Goal: Transaction & Acquisition: Purchase product/service

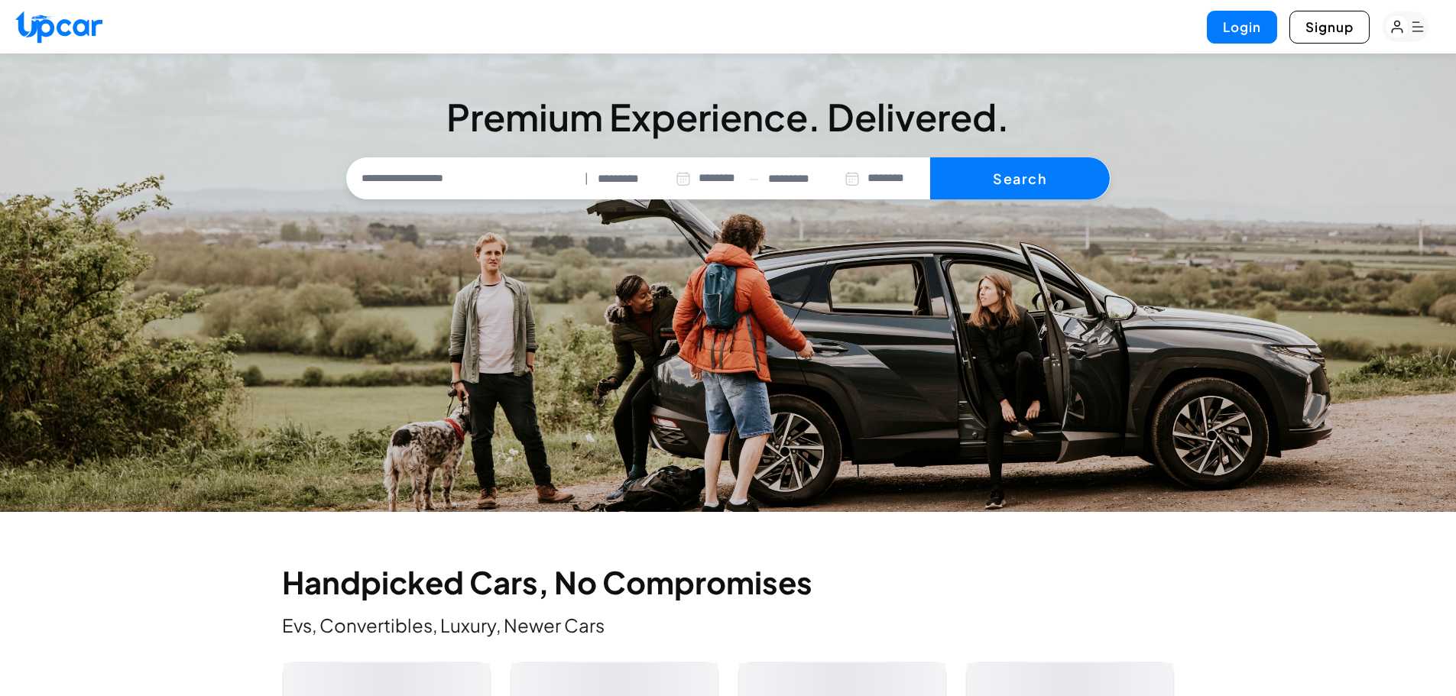
select select "********"
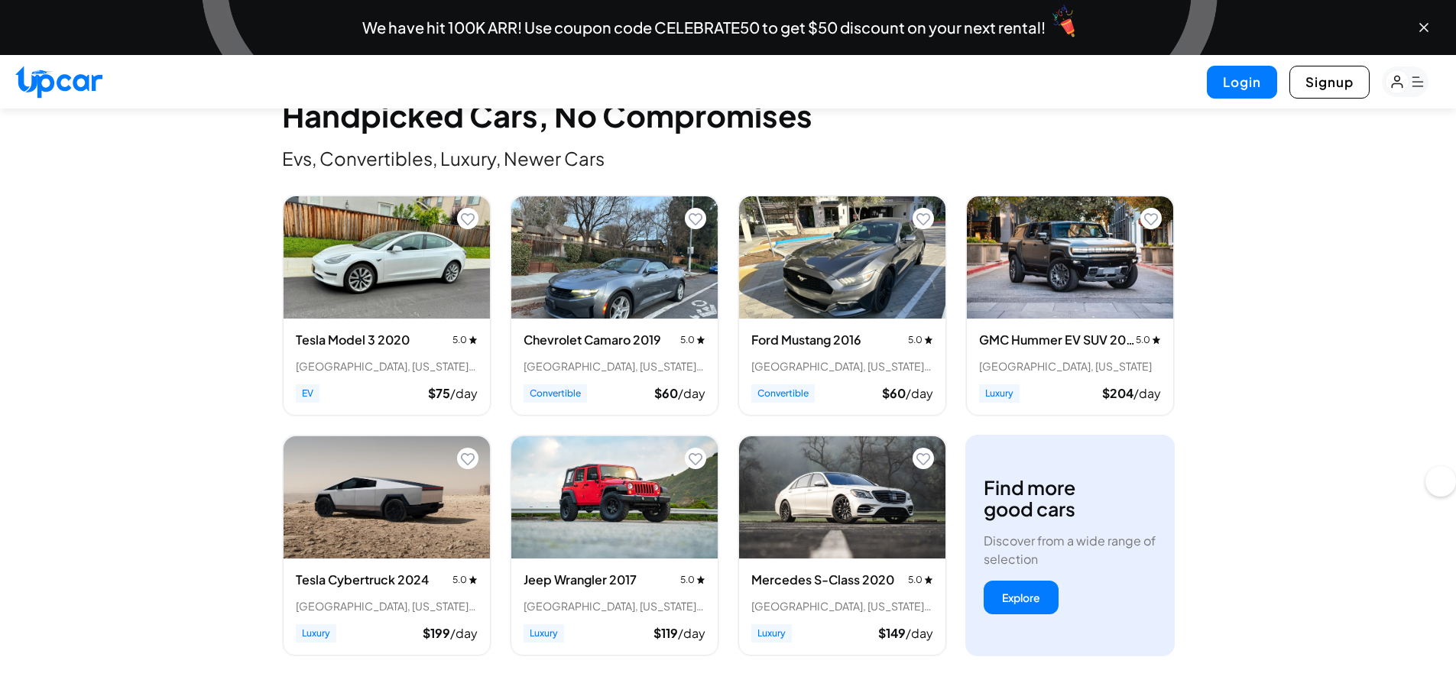
scroll to position [535, 0]
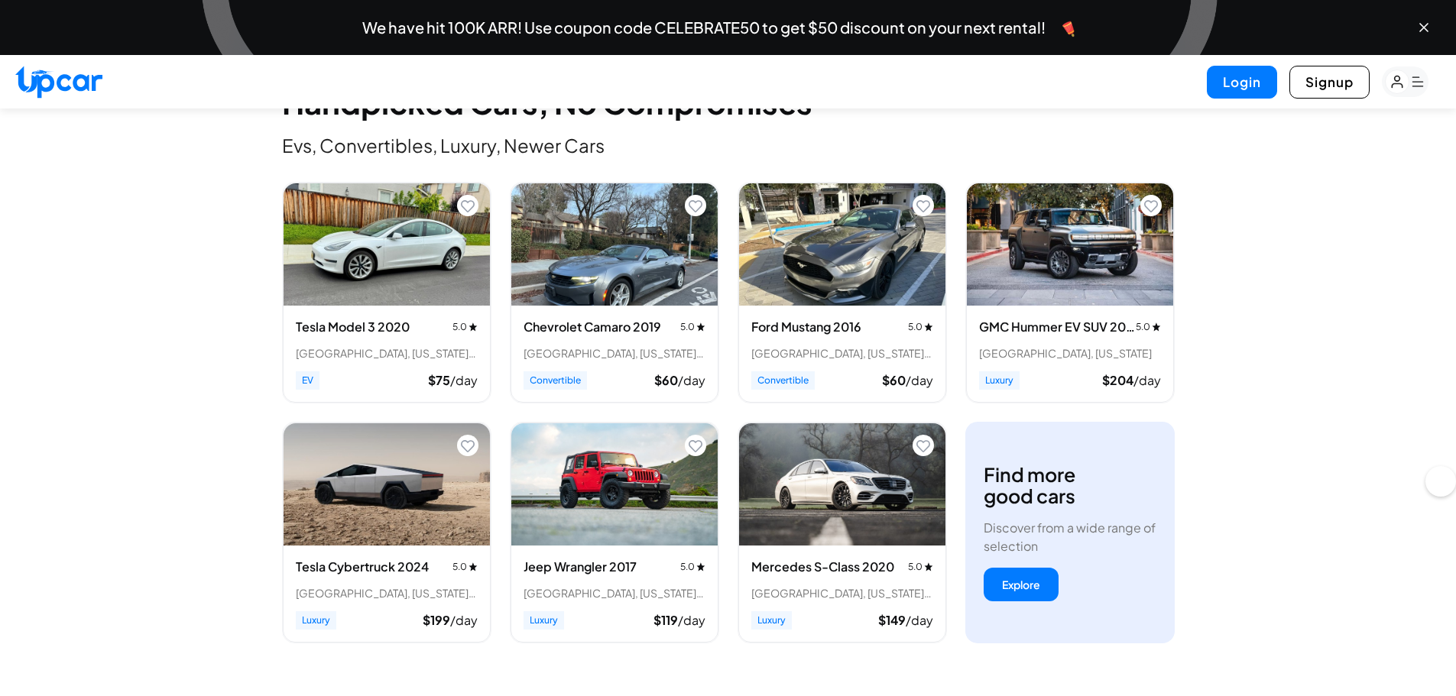
click at [821, 479] on img "View details for Mercedes S-Class 2020" at bounding box center [842, 484] width 206 height 122
click at [1006, 575] on button "Explore" at bounding box center [1020, 585] width 75 height 34
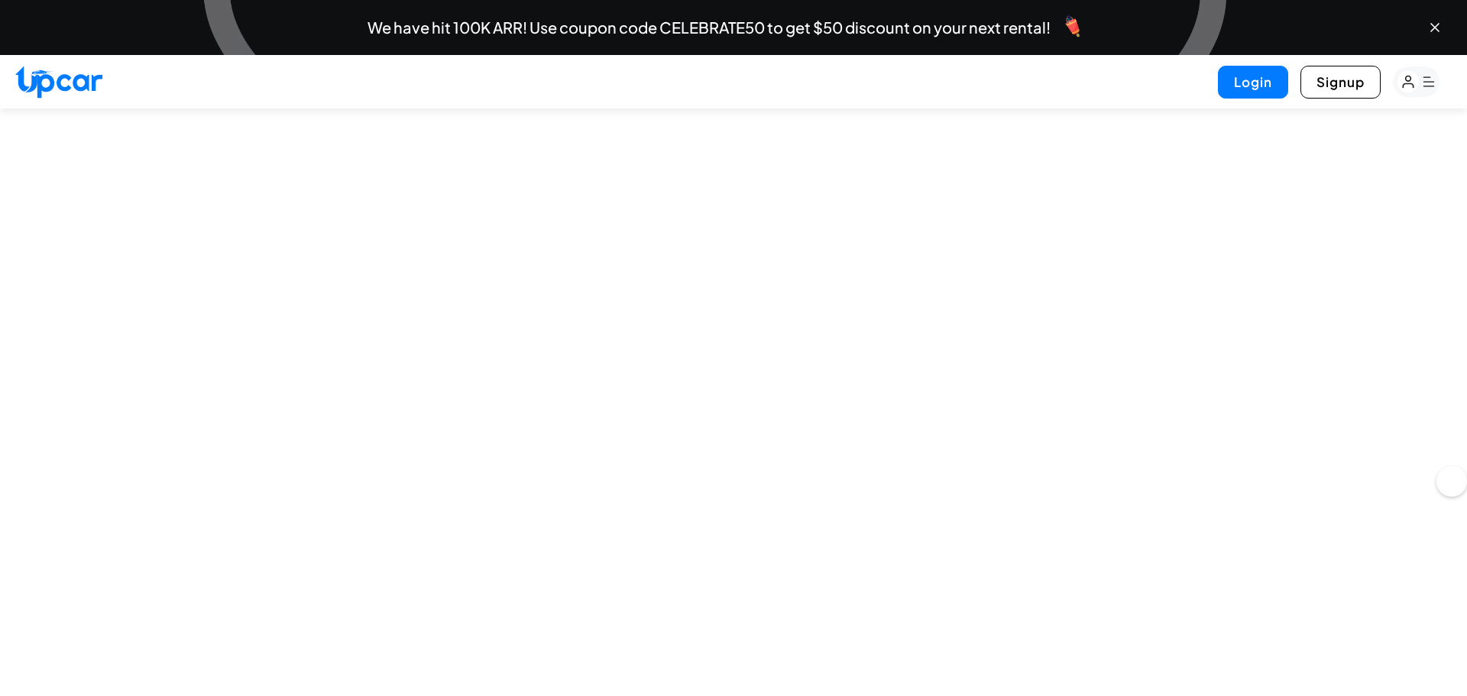
select select "********"
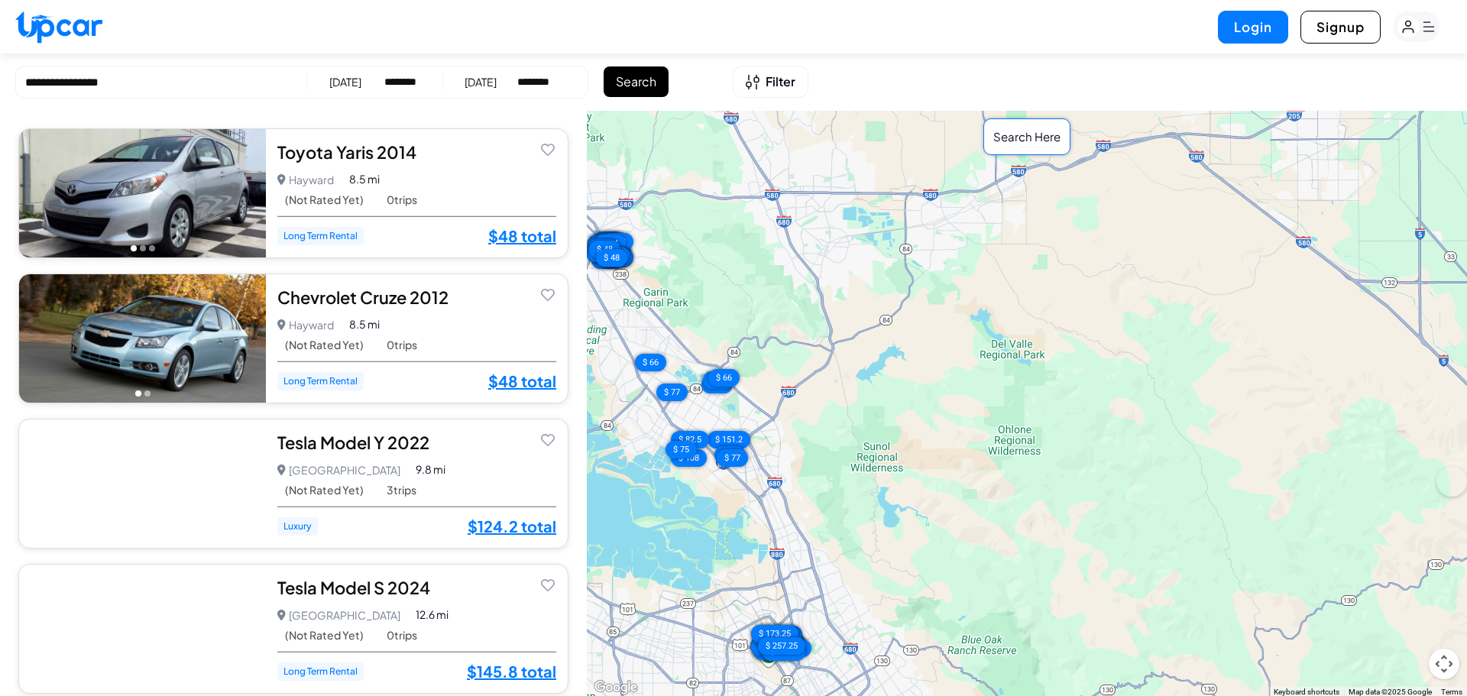
scroll to position [4661, 0]
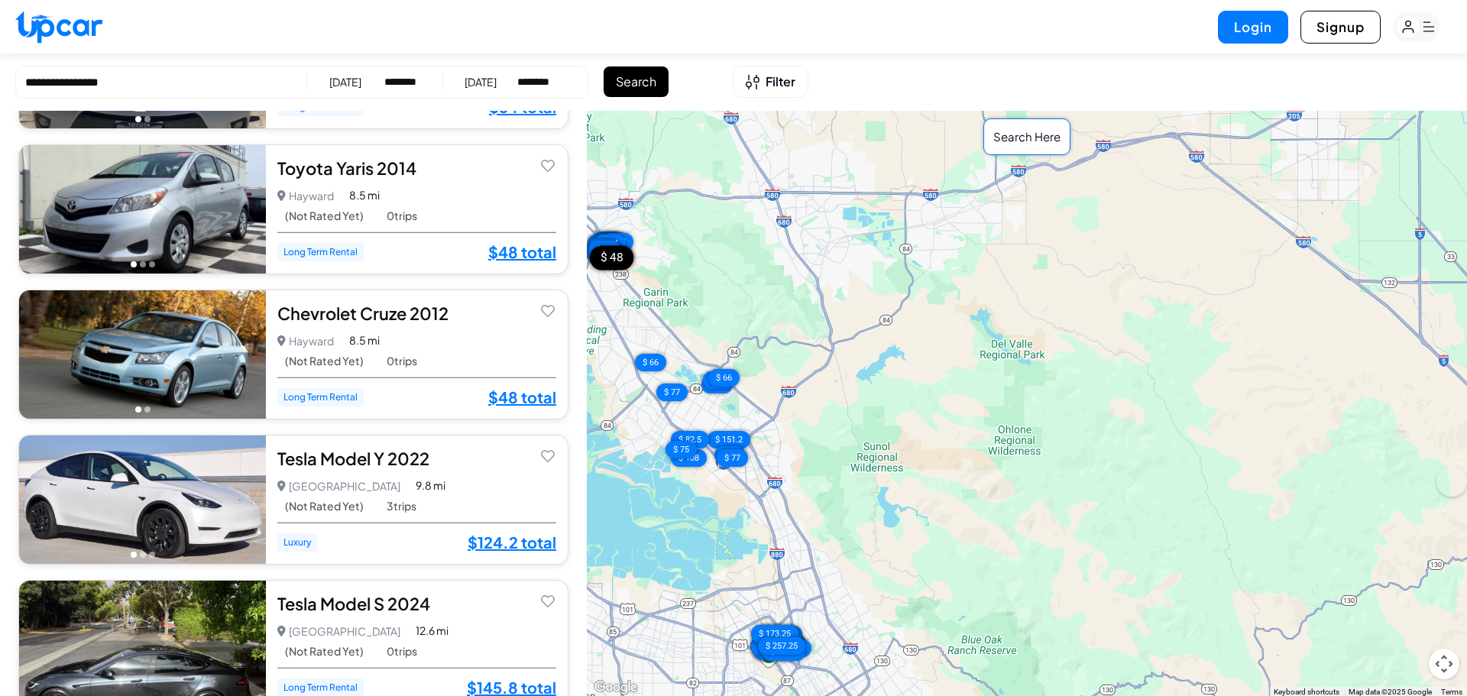
click at [130, 364] on img at bounding box center [142, 354] width 247 height 128
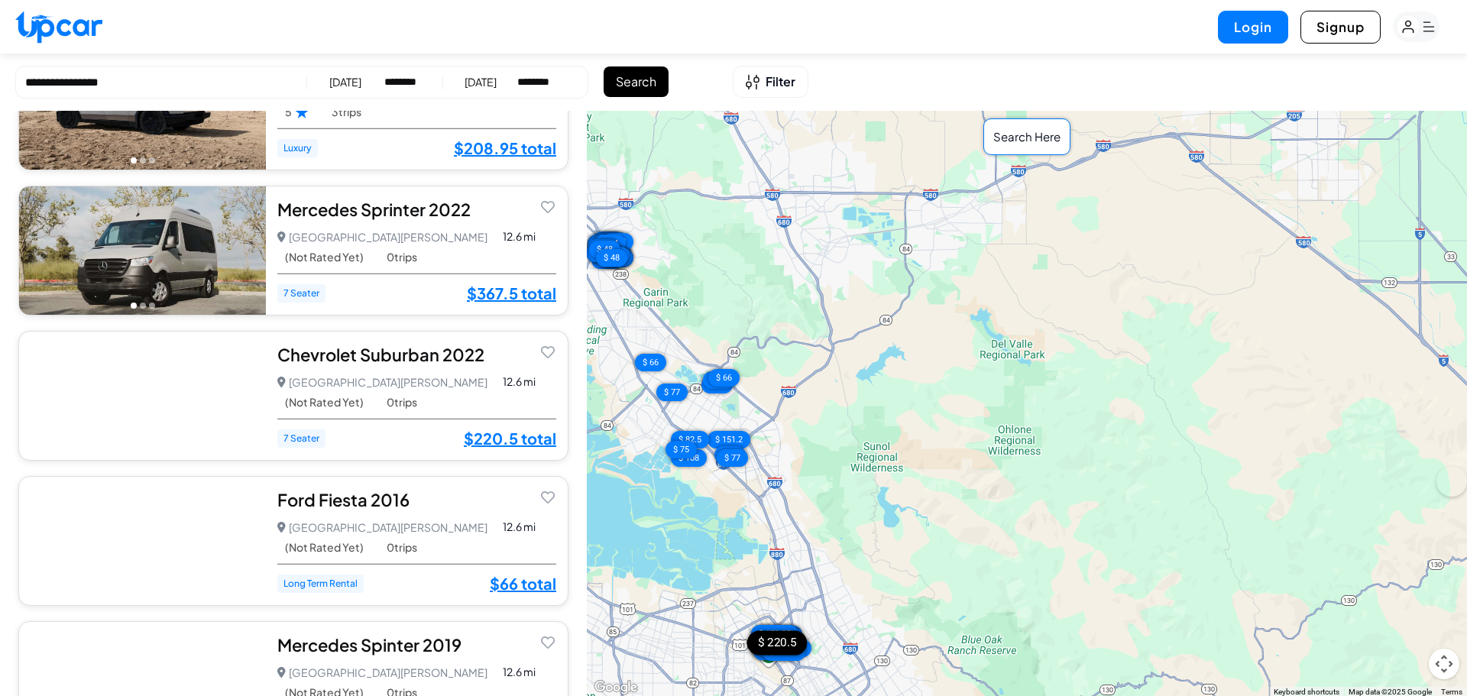
scroll to position [5476, 0]
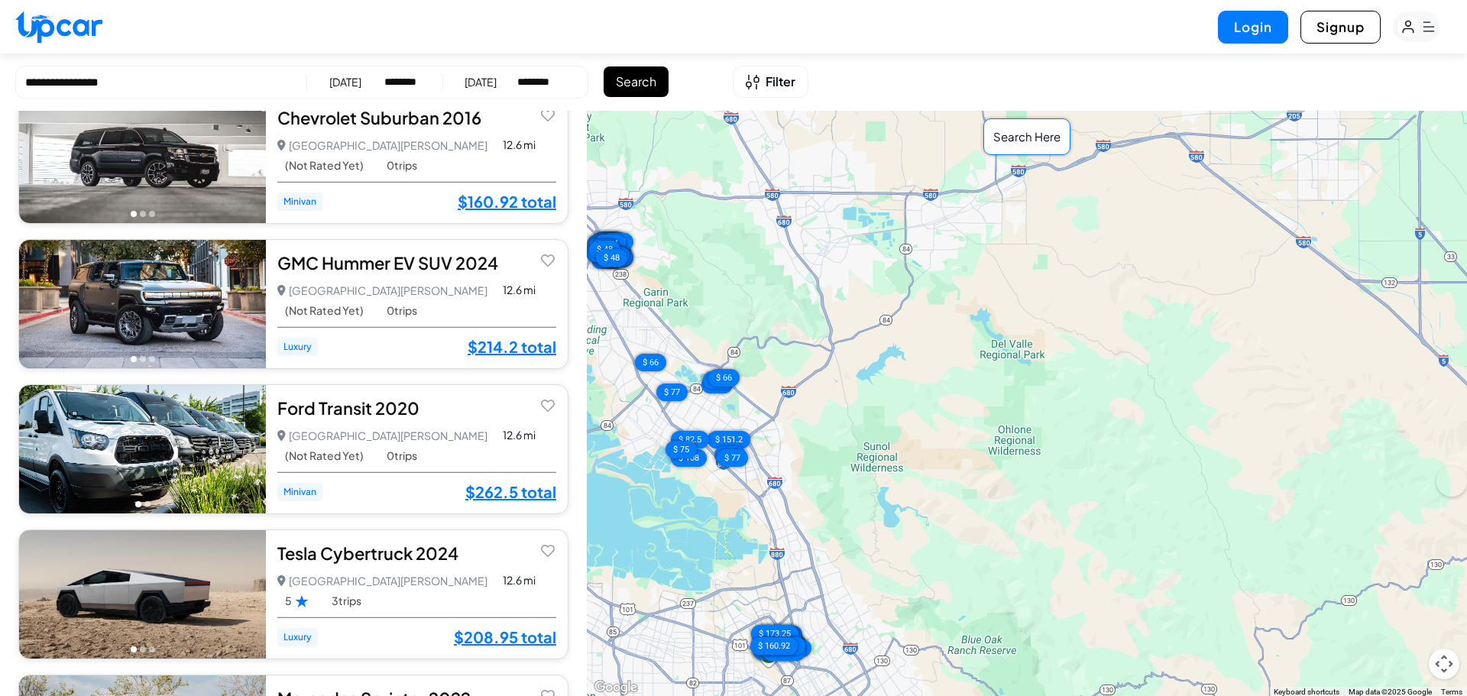
click at [384, 76] on select "********* ******** ******** ******* ******* ******* ******* ******* ******* ***…" at bounding box center [402, 81] width 36 height 15
drag, startPoint x: 357, startPoint y: 64, endPoint x: 349, endPoint y: 70, distance: 9.8
click at [355, 64] on div "**********" at bounding box center [733, 81] width 1467 height 57
click at [346, 75] on div "**********" at bounding box center [301, 82] width 573 height 33
click at [339, 83] on div "8/12/2025" at bounding box center [345, 81] width 32 height 15
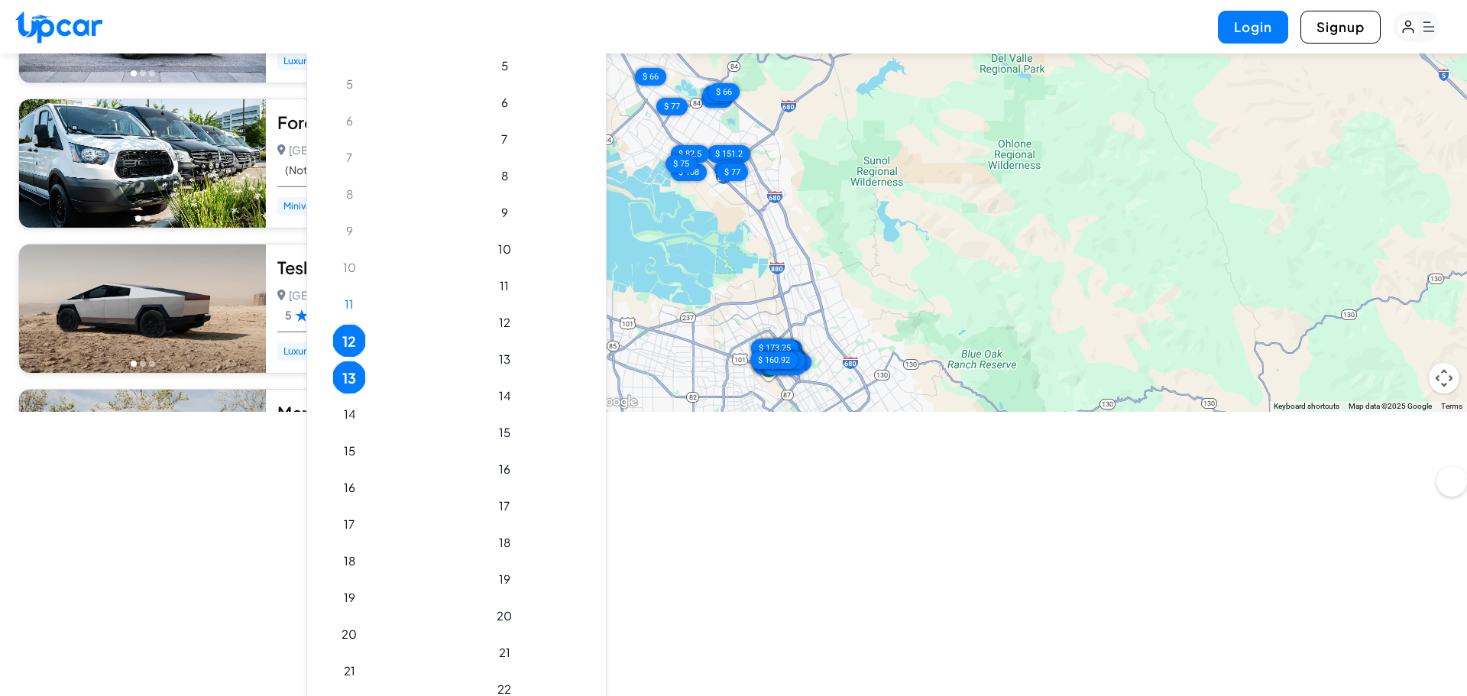
scroll to position [535, 0]
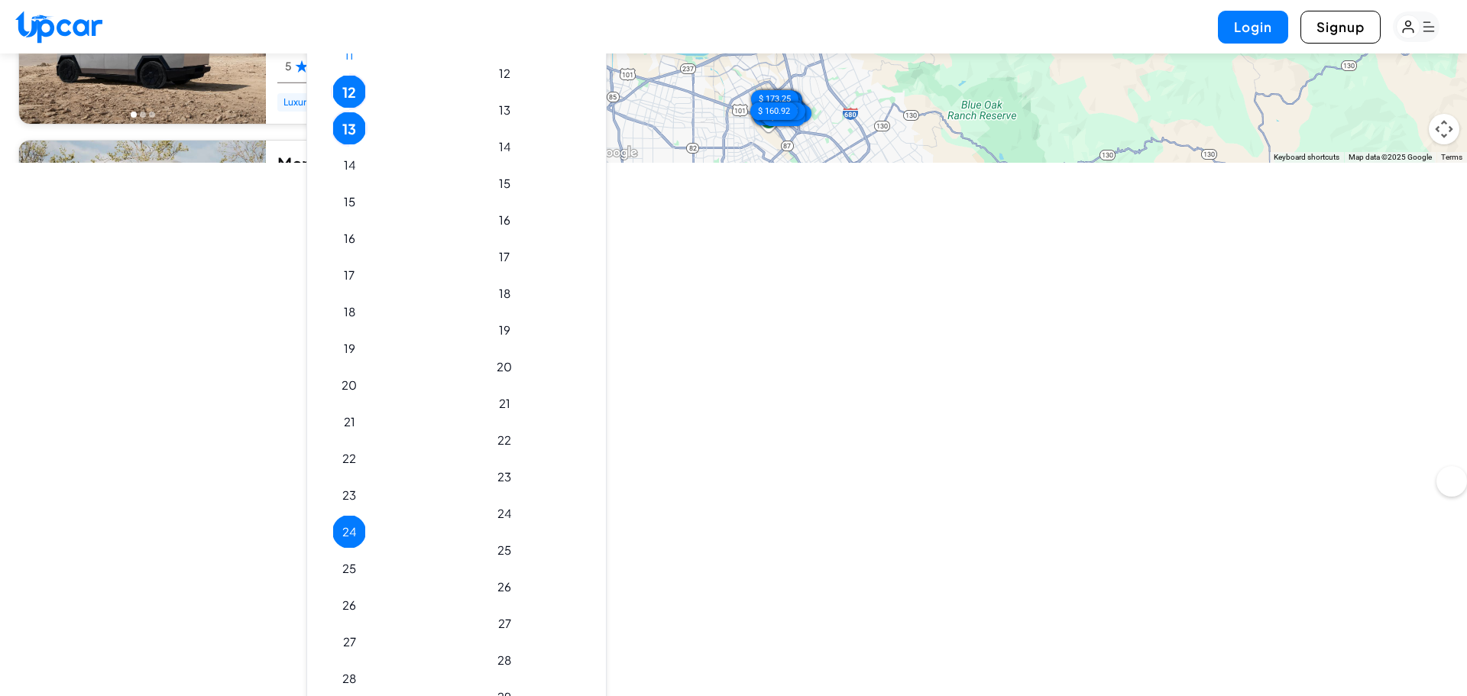
click at [353, 539] on button "24" at bounding box center [349, 532] width 32 height 32
click at [520, 651] on button "28" at bounding box center [504, 660] width 32 height 32
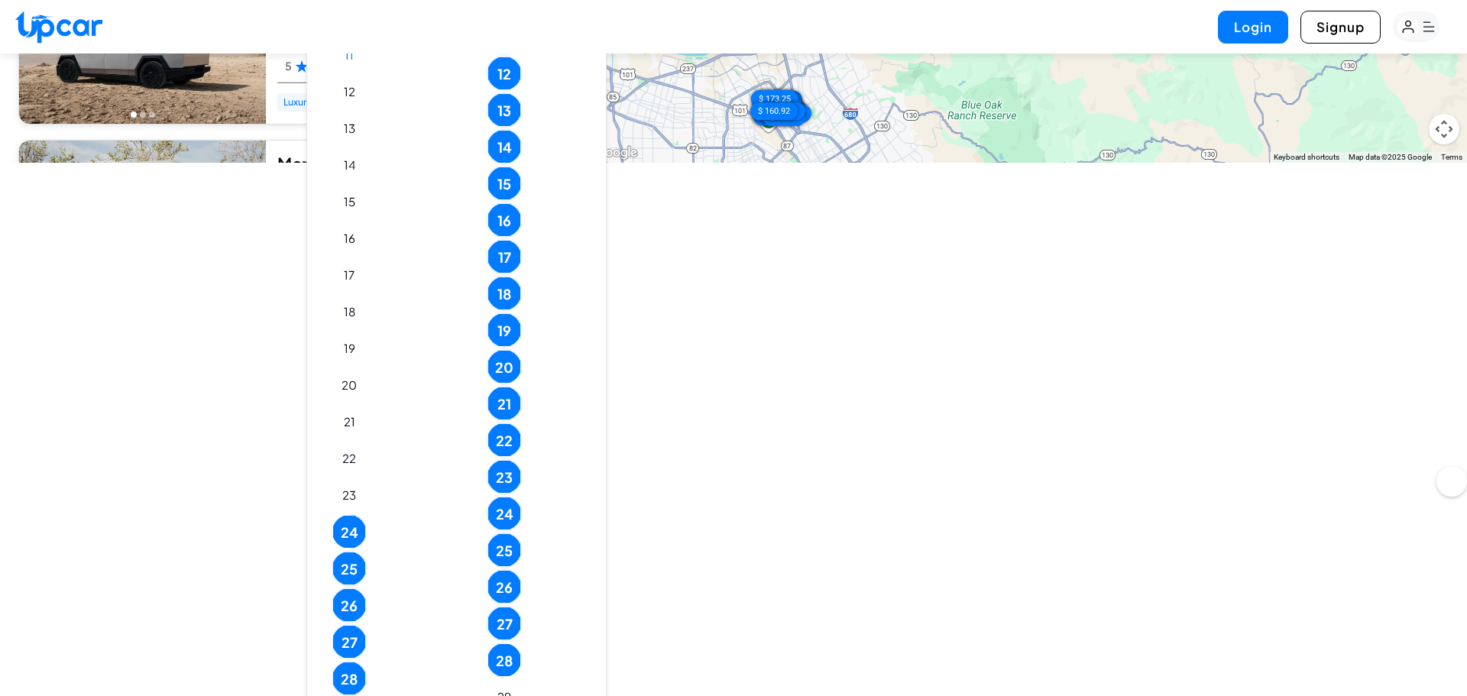
click at [348, 587] on td "26" at bounding box center [349, 605] width 37 height 37
click at [348, 614] on button "26" at bounding box center [349, 605] width 32 height 32
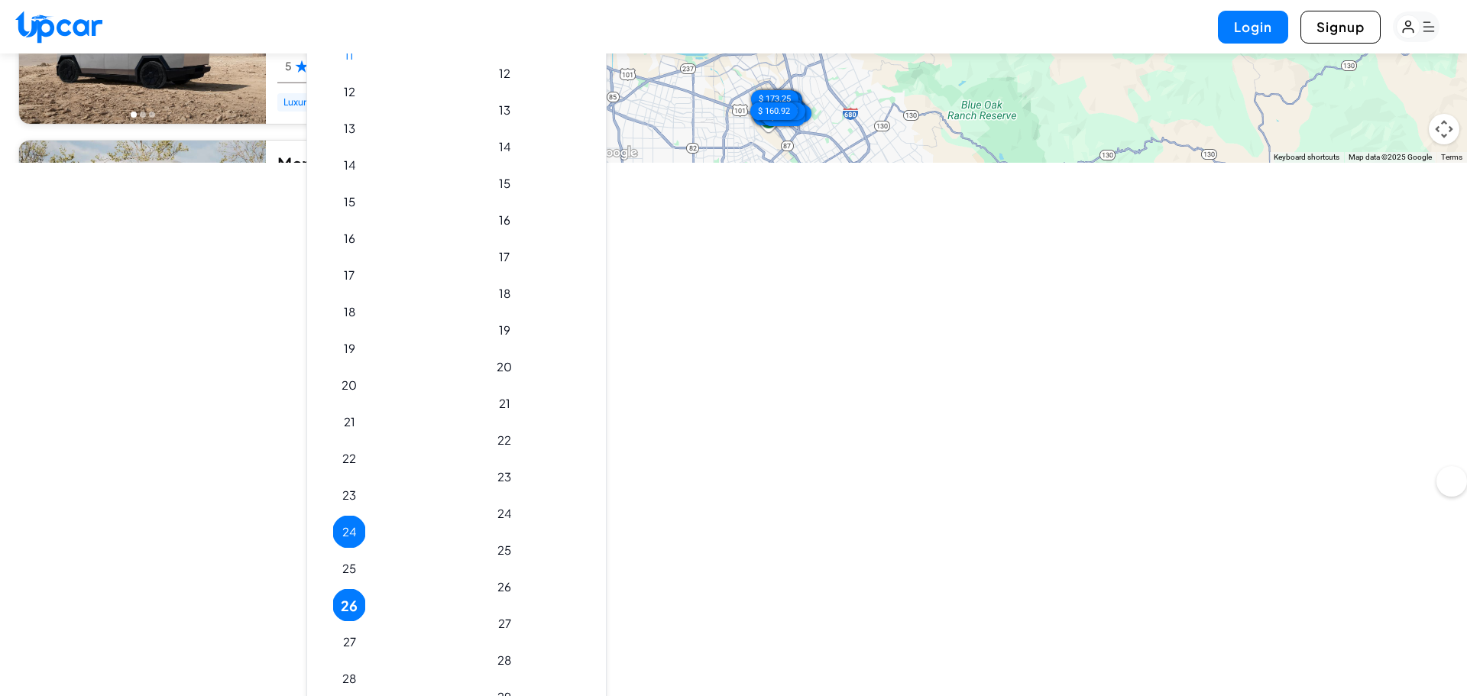
click at [342, 536] on button "24" at bounding box center [349, 532] width 32 height 32
click at [344, 635] on button "27" at bounding box center [349, 642] width 32 height 32
click at [345, 600] on button "26" at bounding box center [349, 605] width 32 height 32
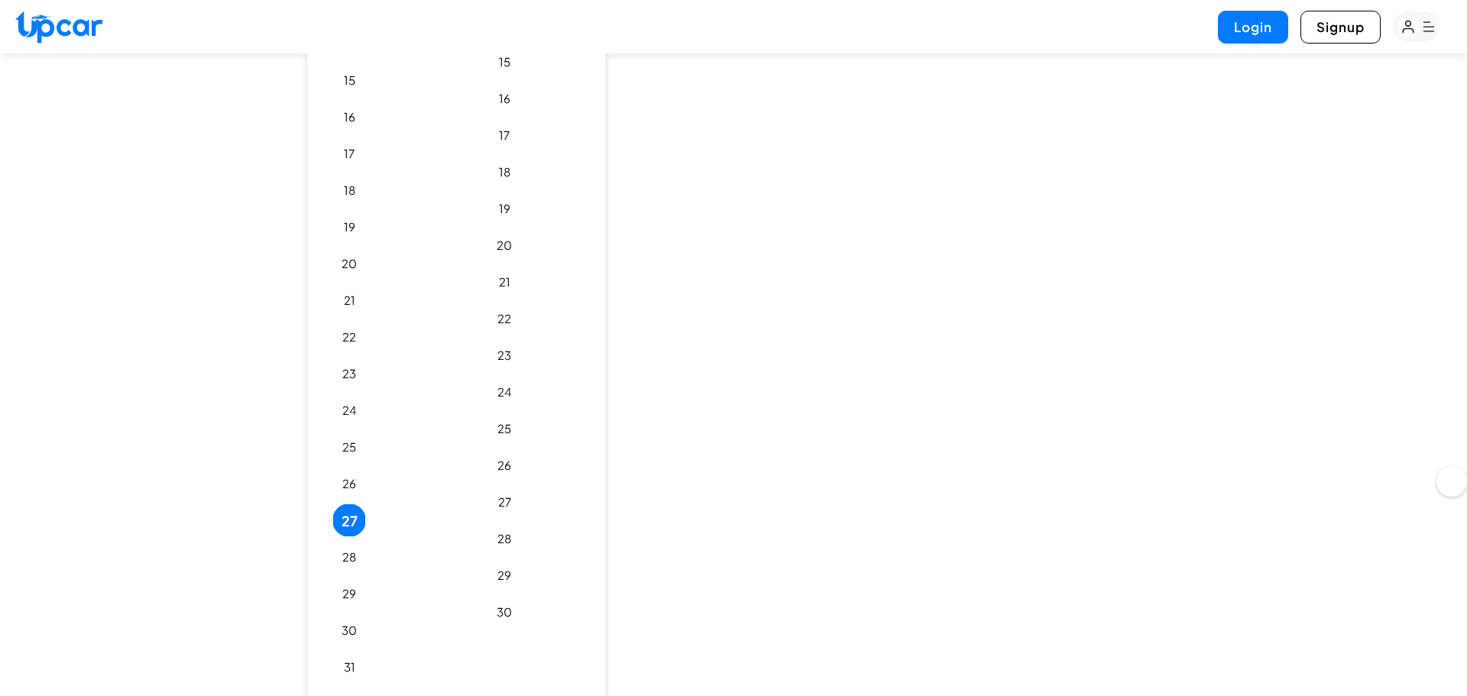
scroll to position [727, 0]
click at [351, 494] on button "28" at bounding box center [349, 487] width 32 height 32
click at [348, 461] on button "27" at bounding box center [349, 450] width 32 height 32
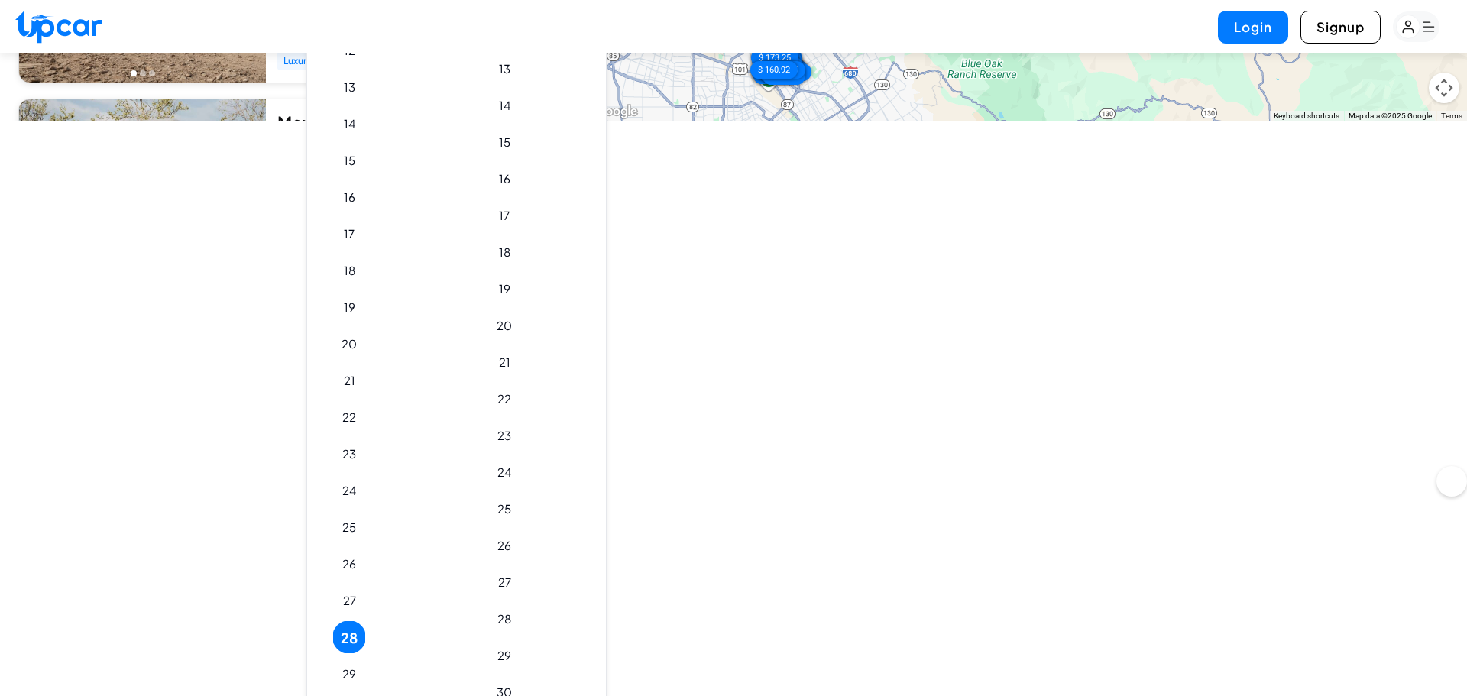
scroll to position [575, 0]
click at [520, 633] on button "28" at bounding box center [504, 620] width 32 height 32
click at [357, 638] on button "28" at bounding box center [349, 639] width 32 height 32
click at [337, 641] on button "28" at bounding box center [349, 639] width 32 height 32
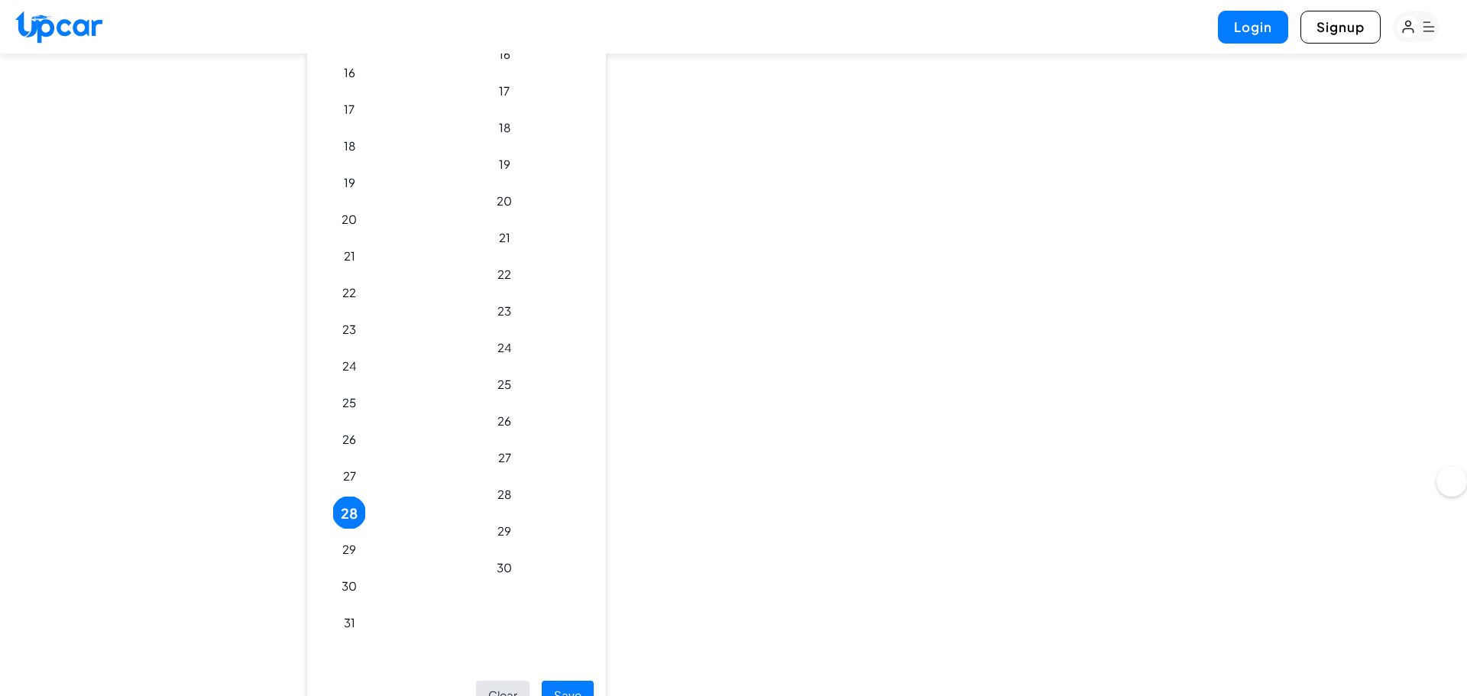
scroll to position [727, 0]
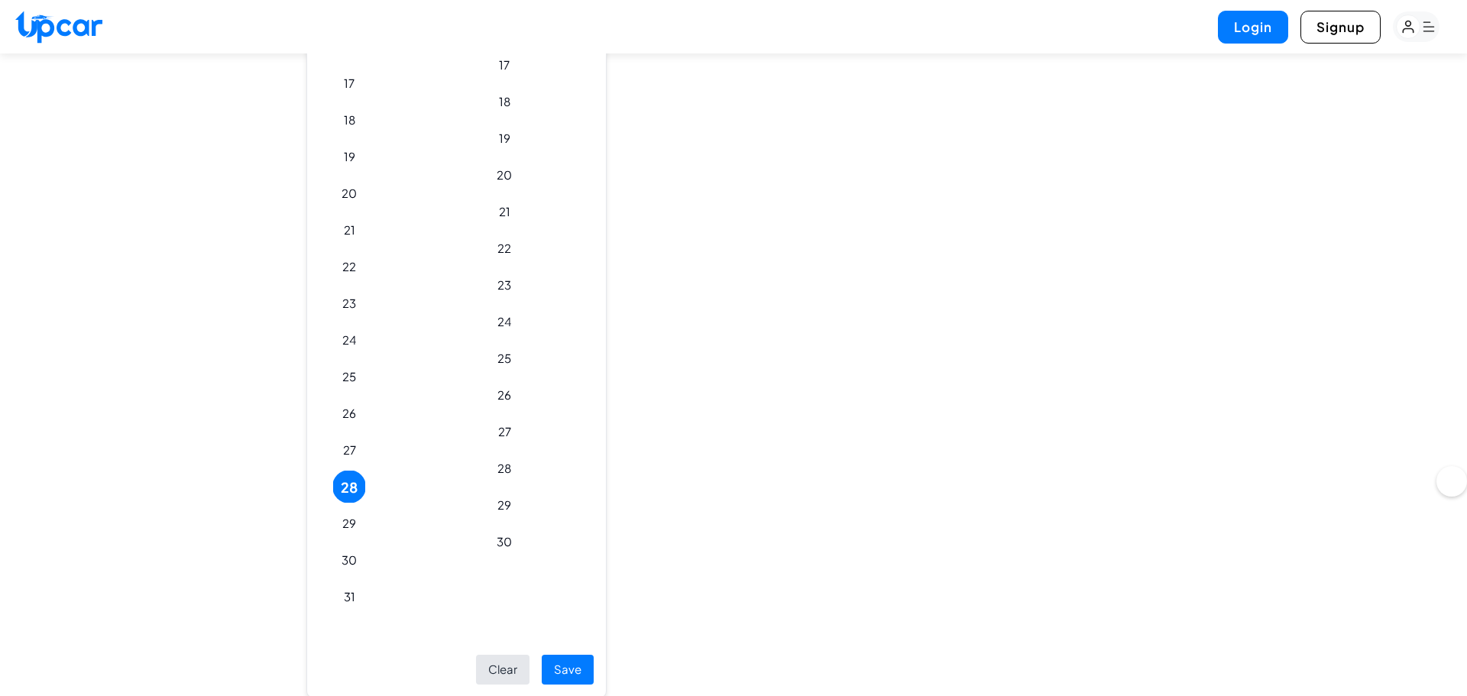
click at [594, 659] on button "Save" at bounding box center [568, 670] width 52 height 30
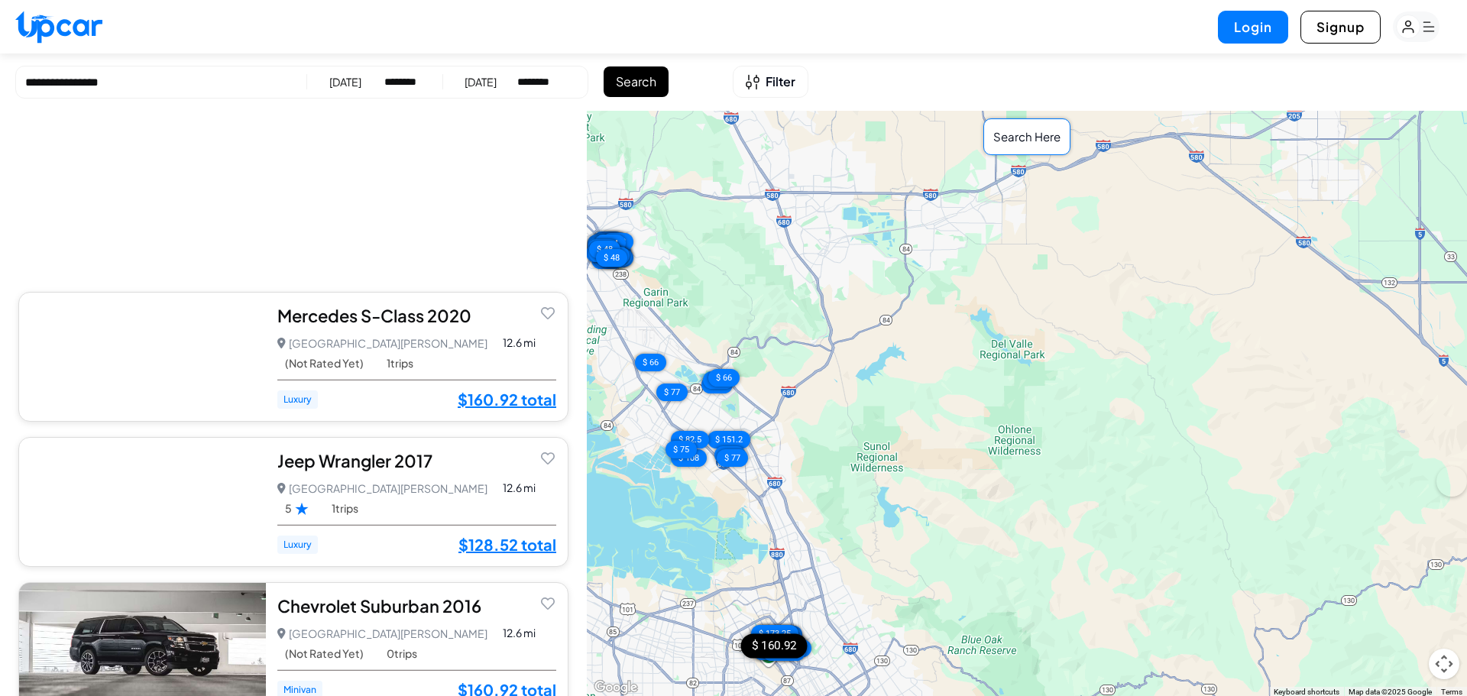
scroll to position [5017, 0]
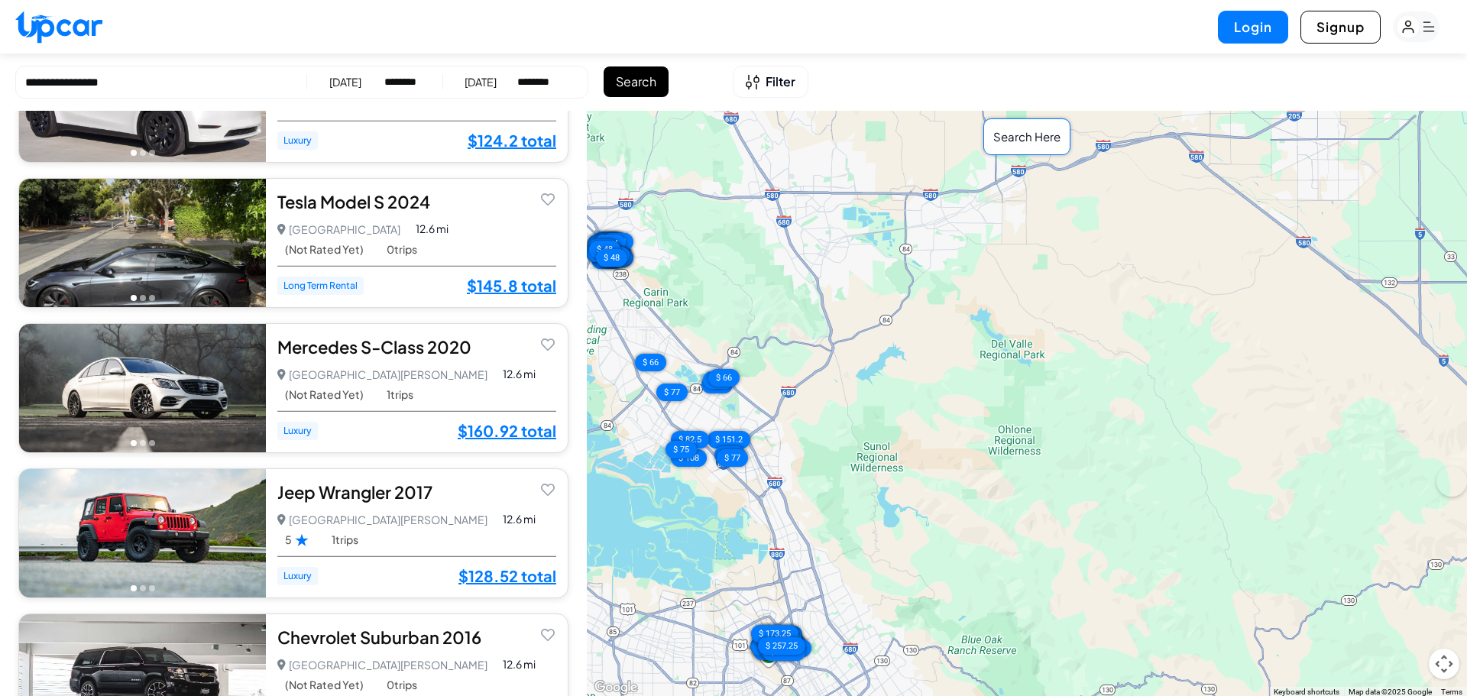
click at [497, 79] on div "8/28/2025" at bounding box center [481, 81] width 32 height 15
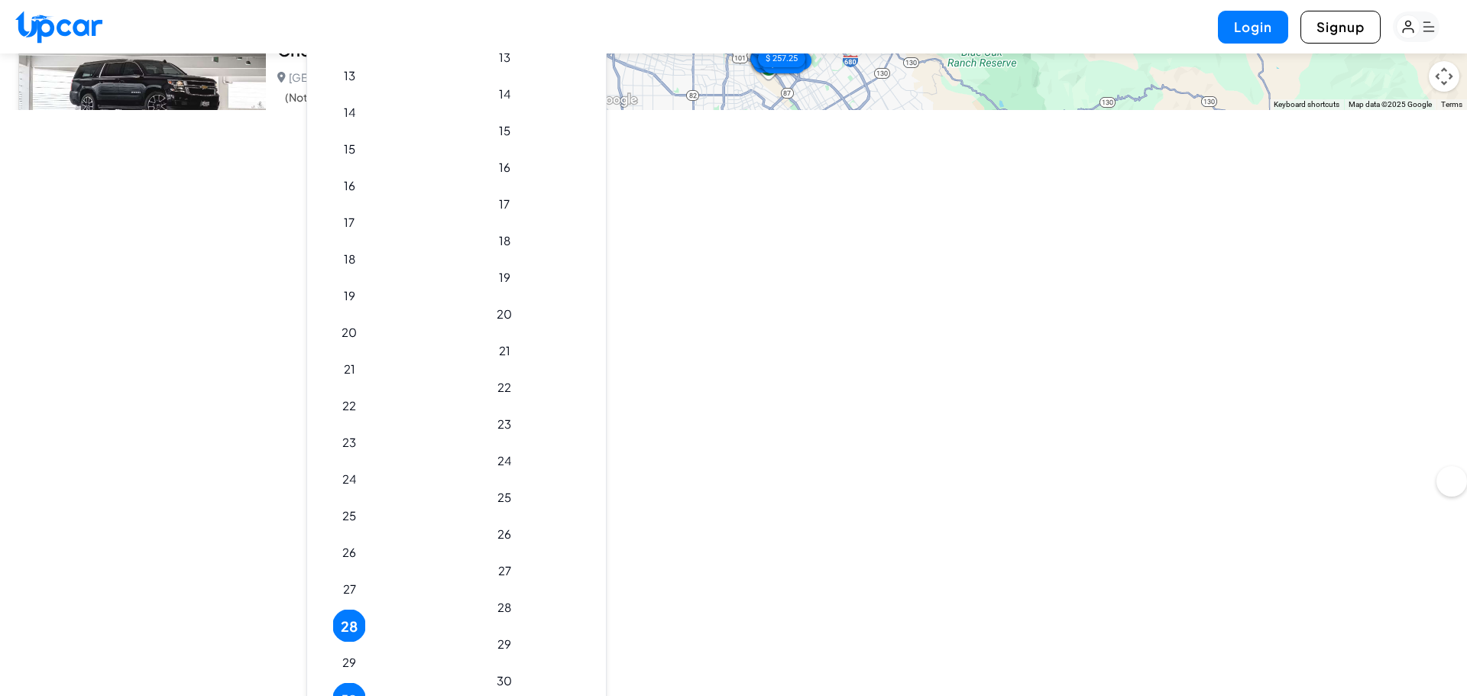
scroll to position [688, 0]
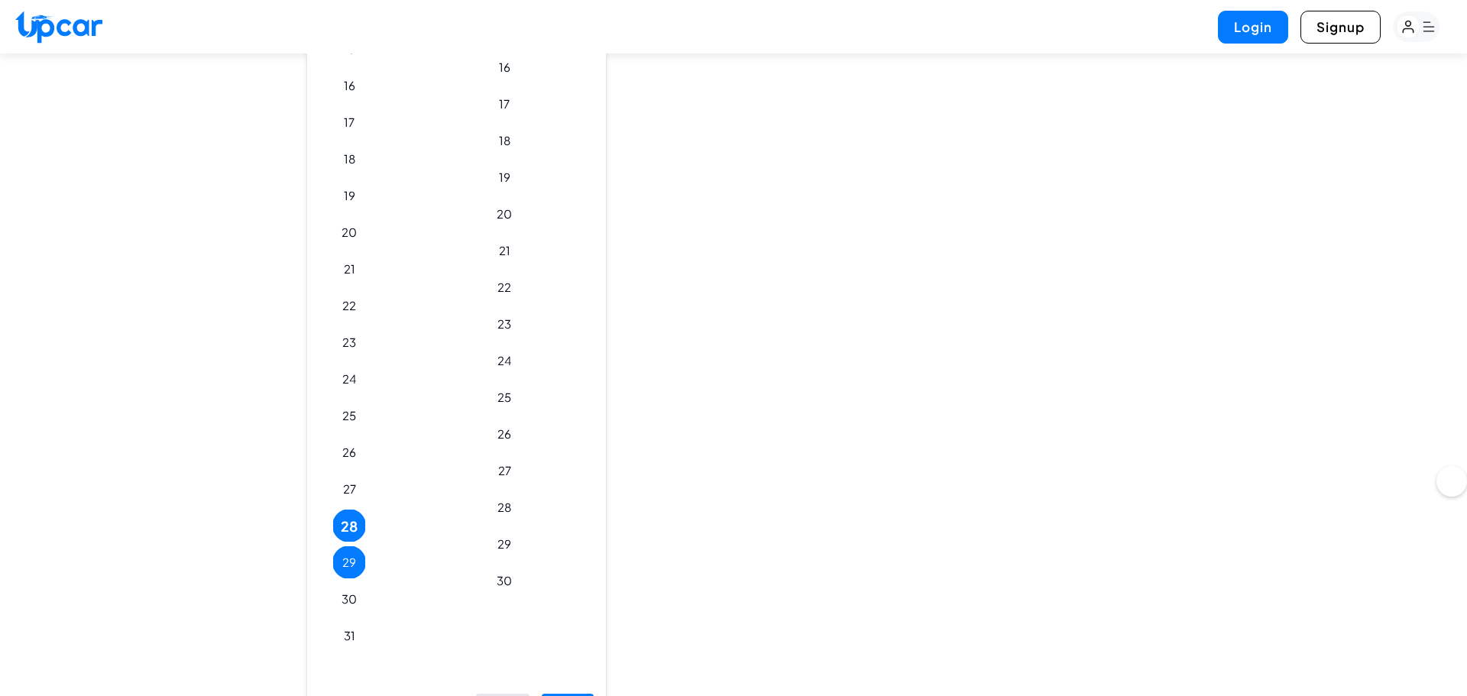
click at [346, 569] on button "29" at bounding box center [349, 562] width 32 height 32
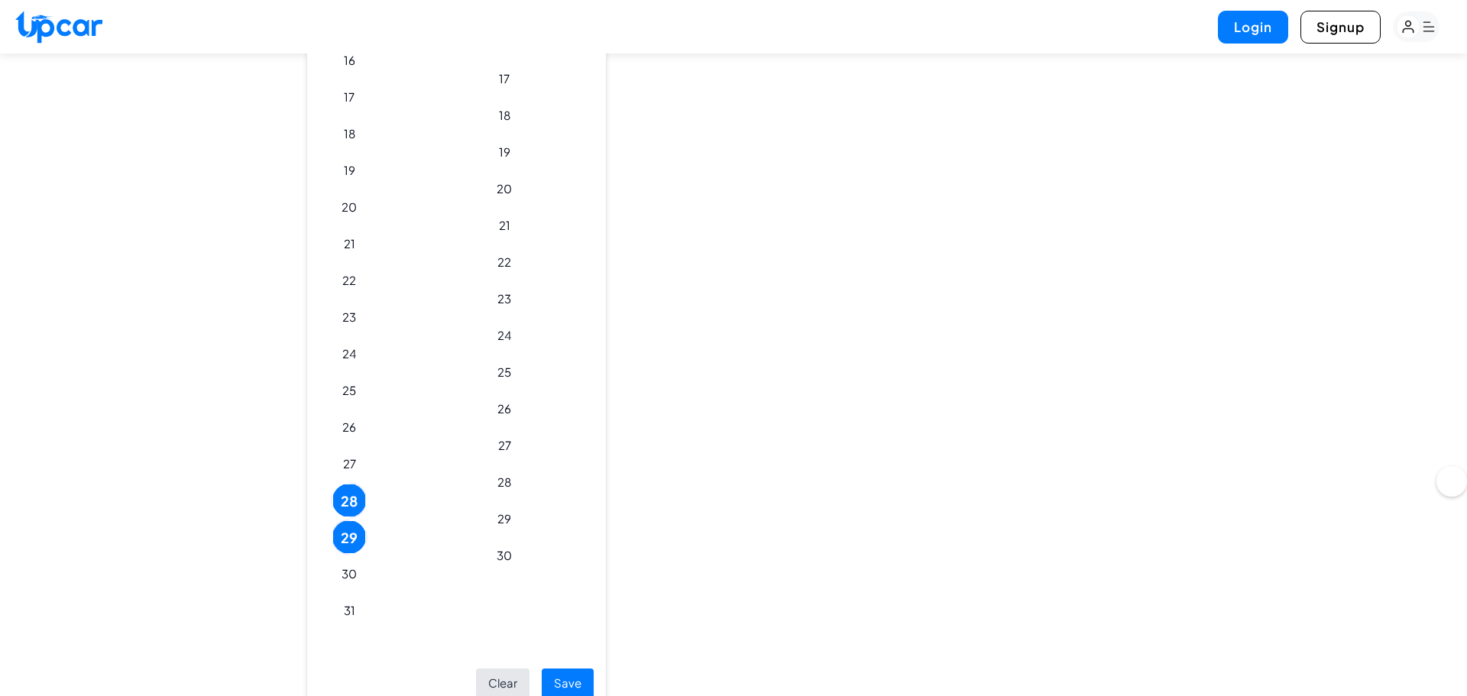
scroll to position [727, 0]
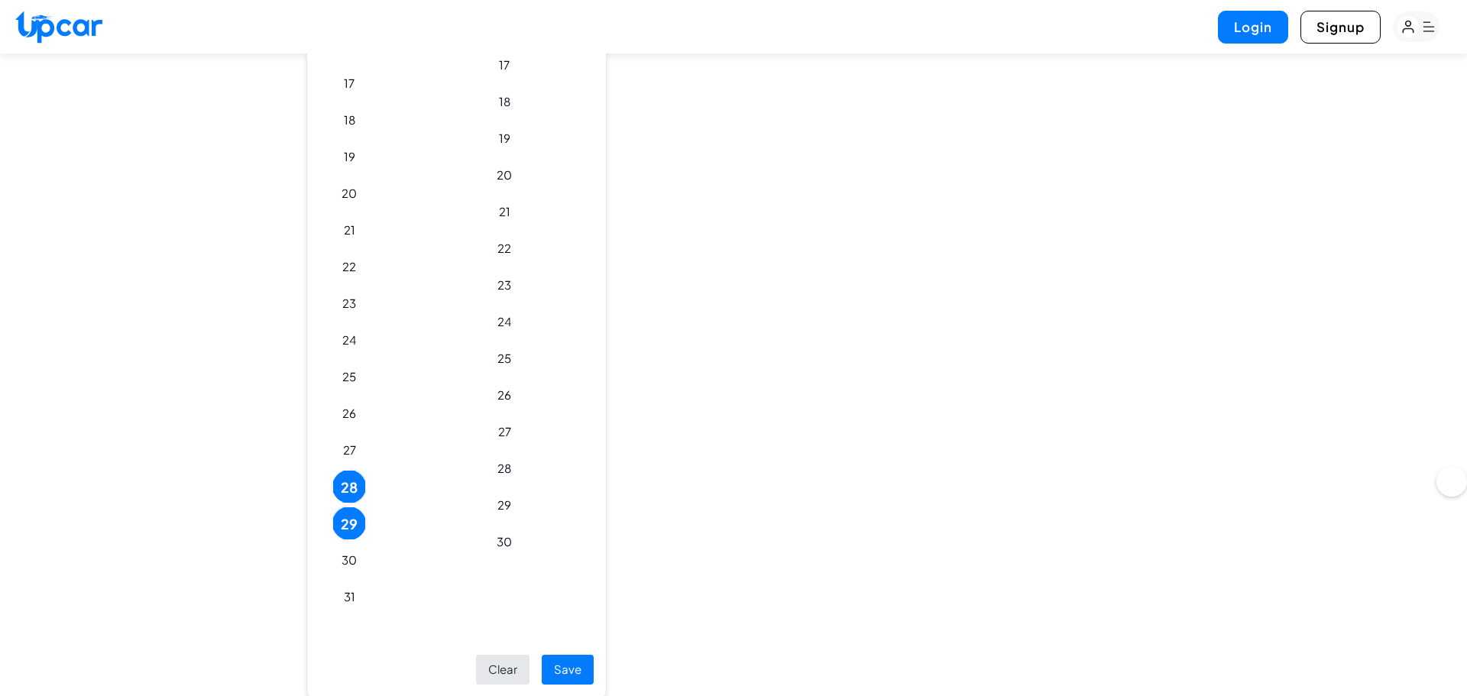
click at [594, 656] on button "Save" at bounding box center [568, 670] width 52 height 30
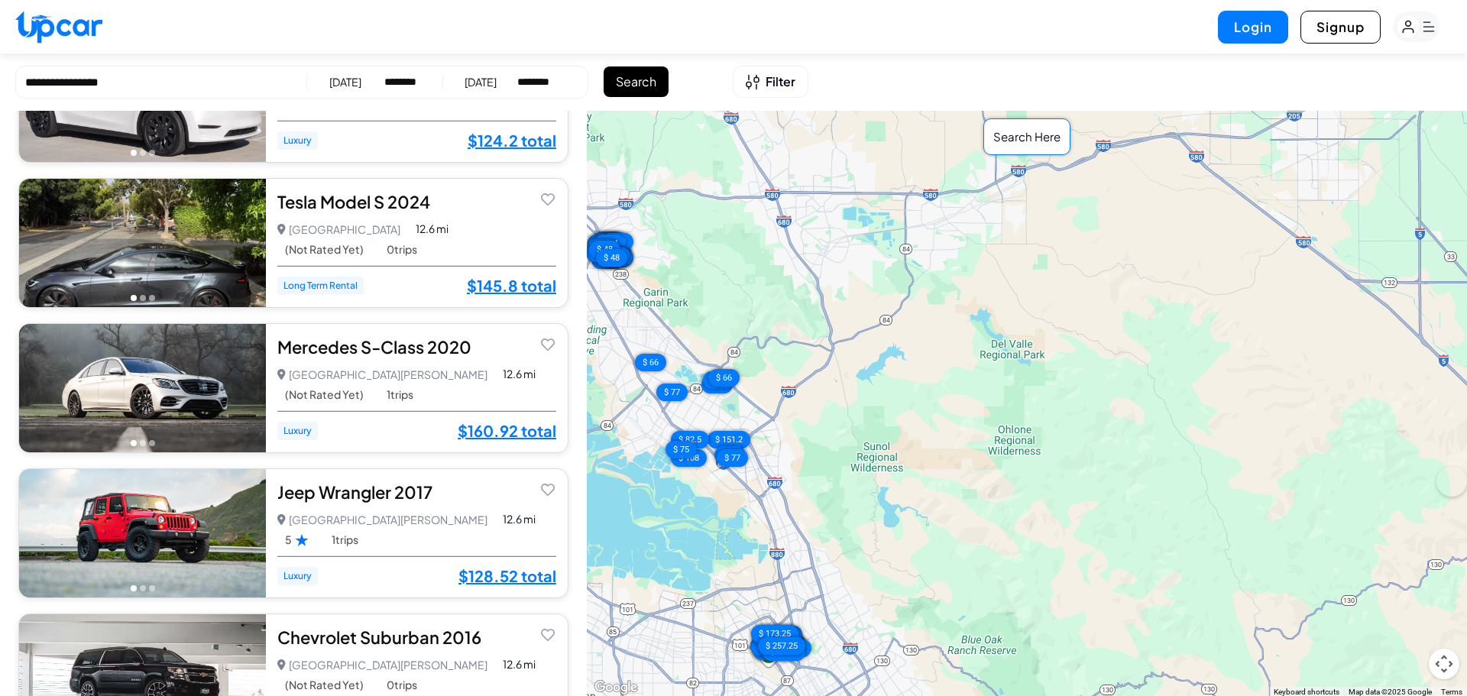
click at [636, 67] on button "Search" at bounding box center [636, 81] width 65 height 31
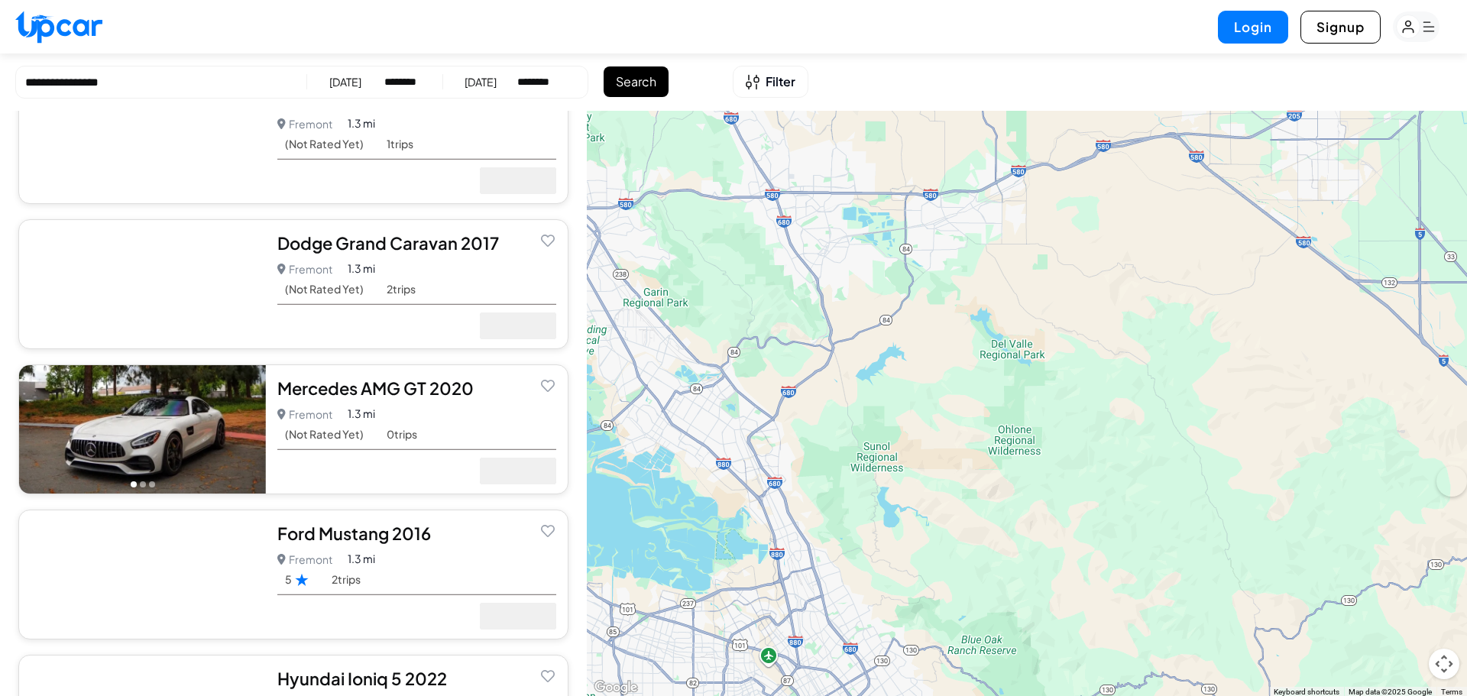
scroll to position [76, 0]
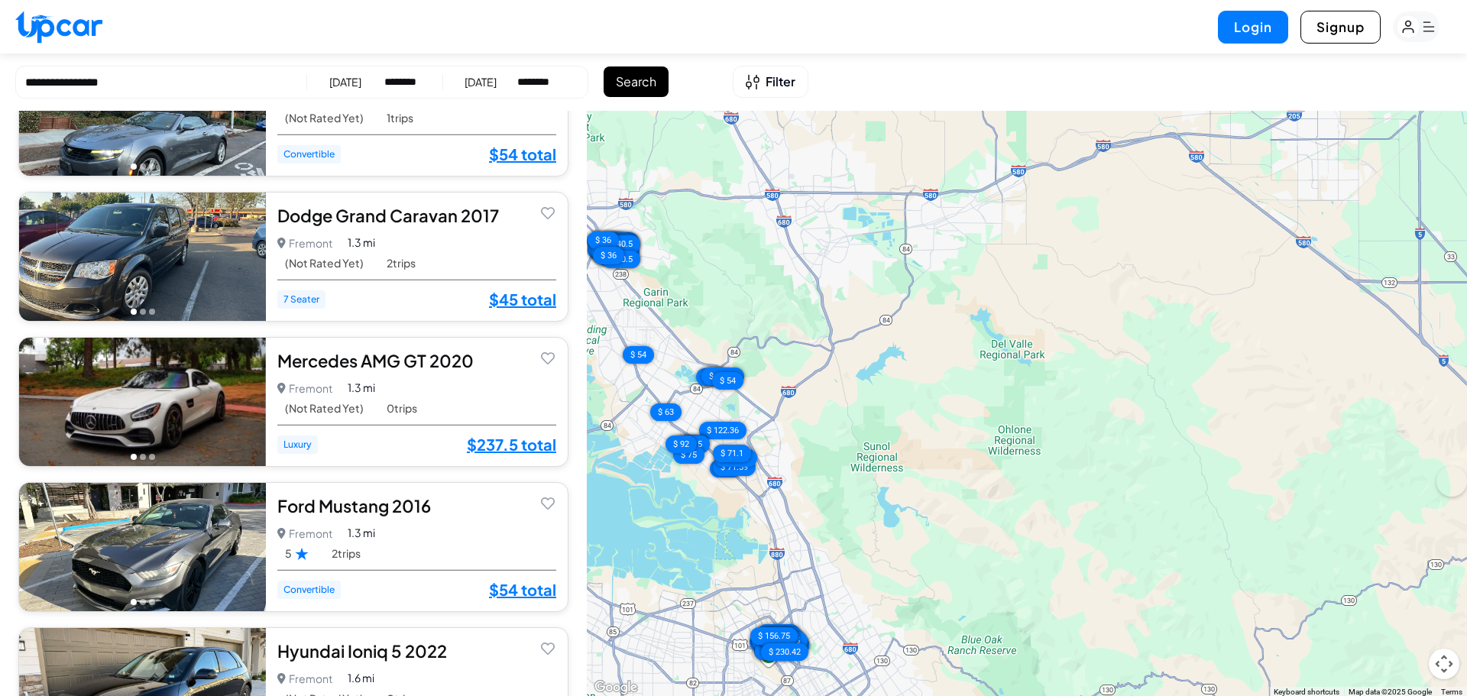
click at [166, 398] on img at bounding box center [142, 402] width 247 height 128
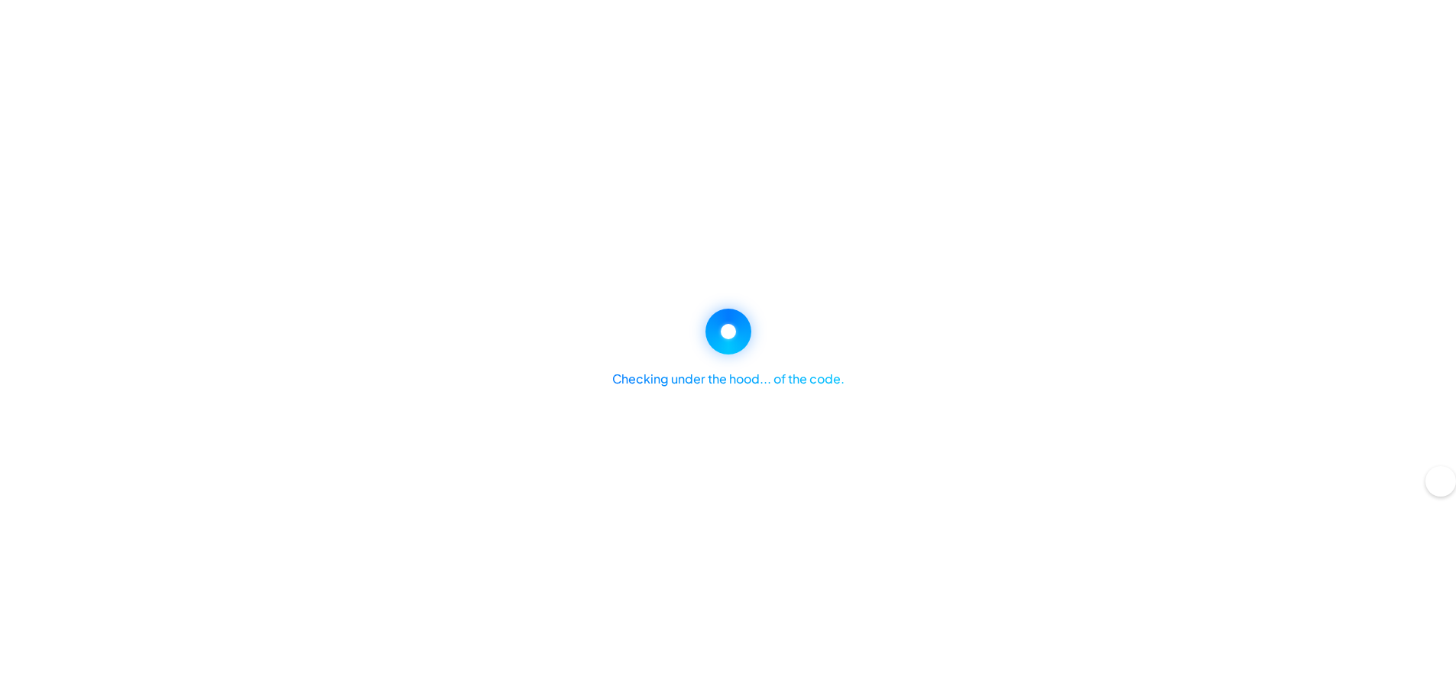
select select "********"
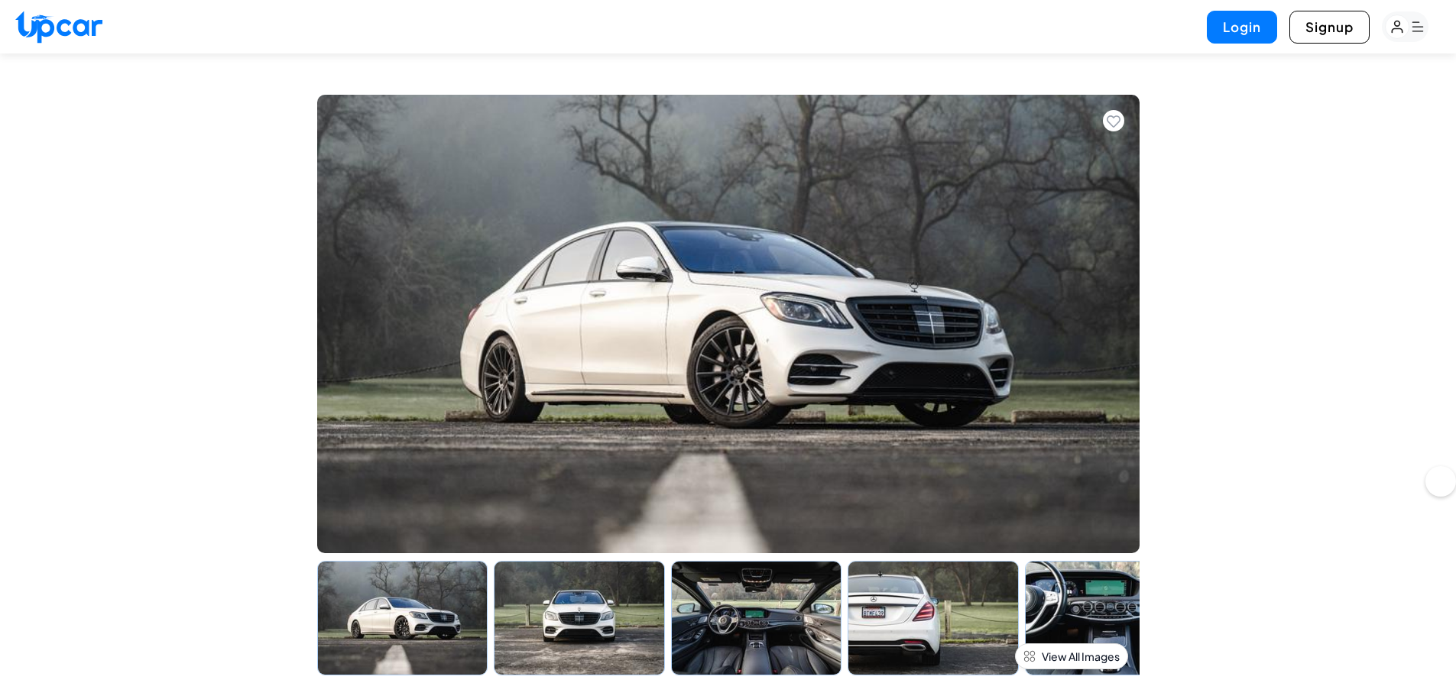
click at [672, 478] on img at bounding box center [728, 324] width 822 height 458
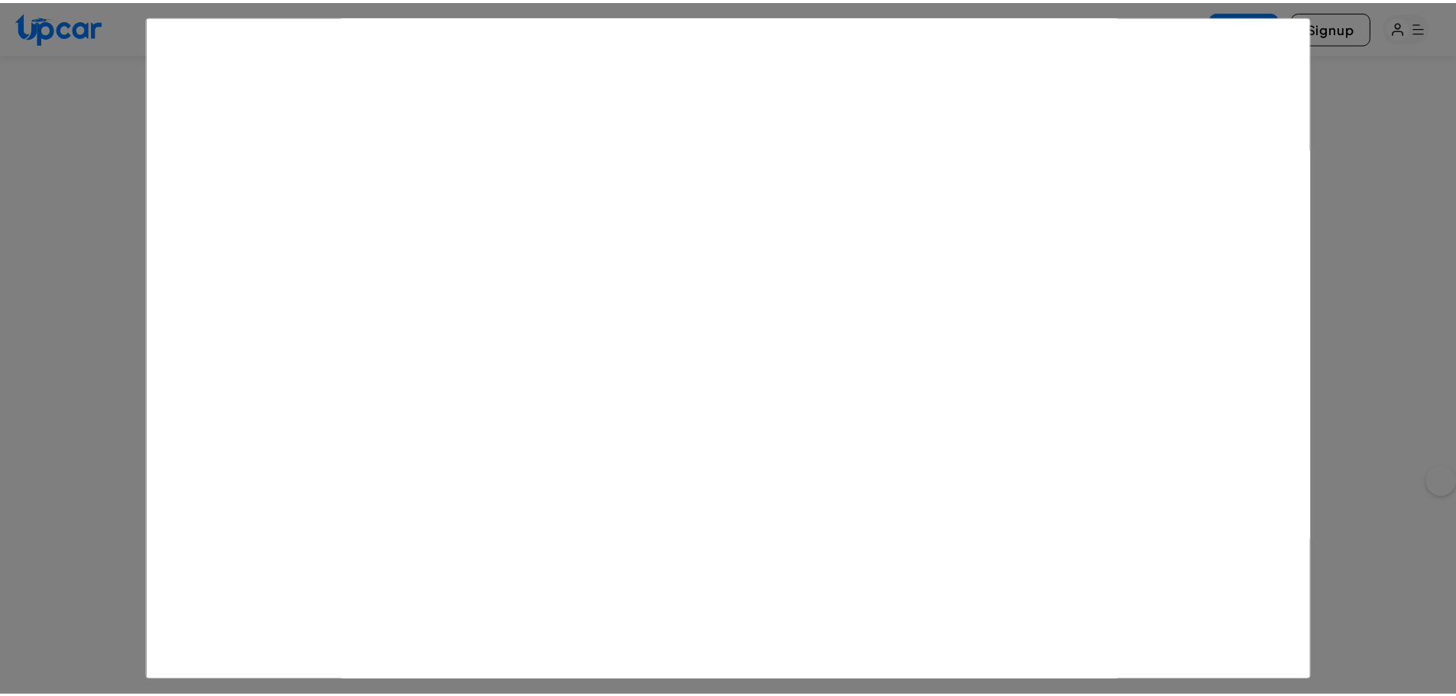
scroll to position [1409, 0]
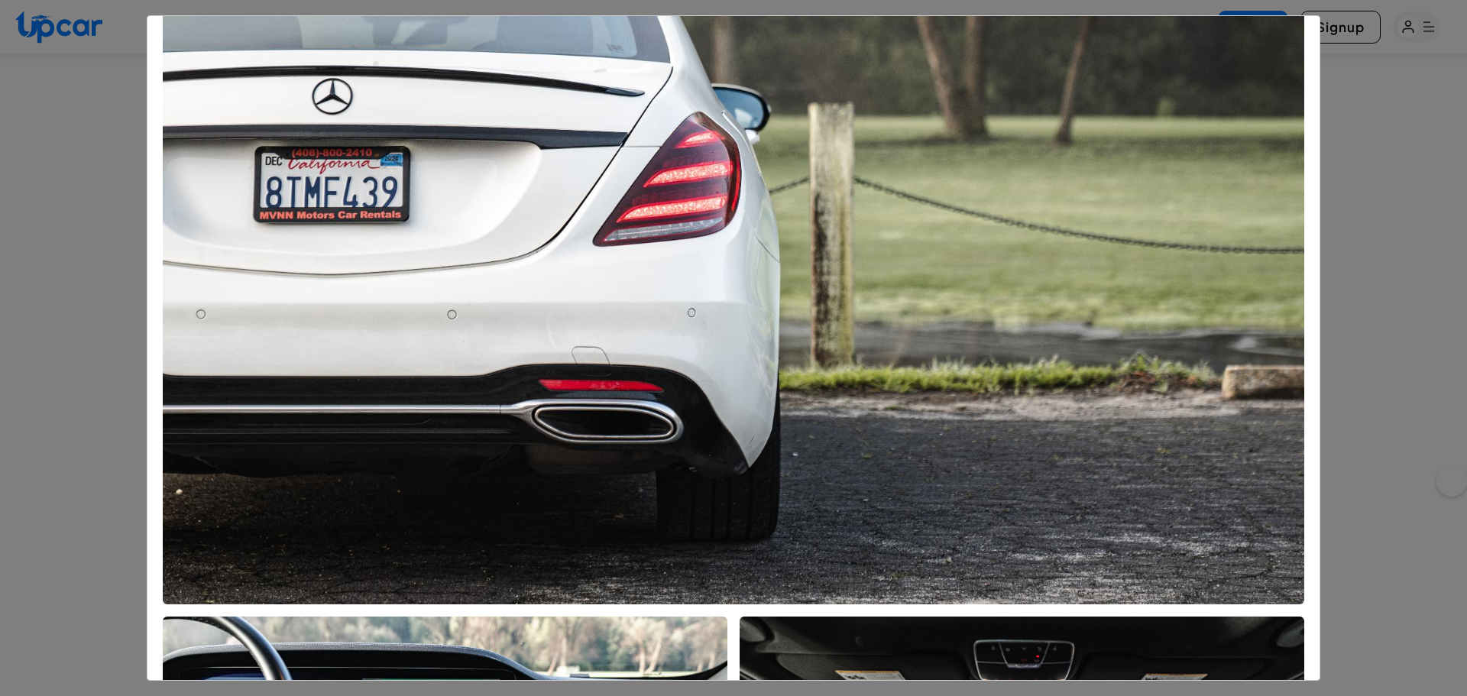
click at [1414, 199] on div "Mercedes S-Class 2020" at bounding box center [733, 348] width 1467 height 696
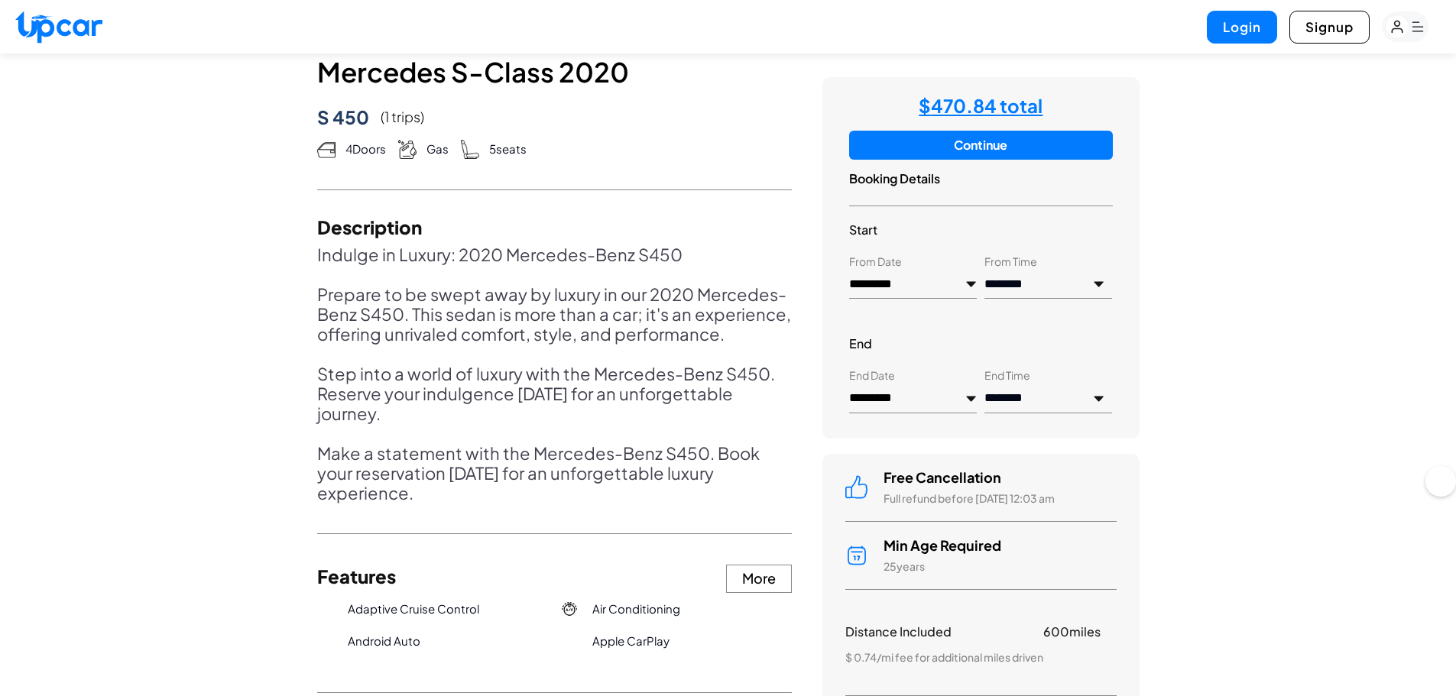
scroll to position [539, 0]
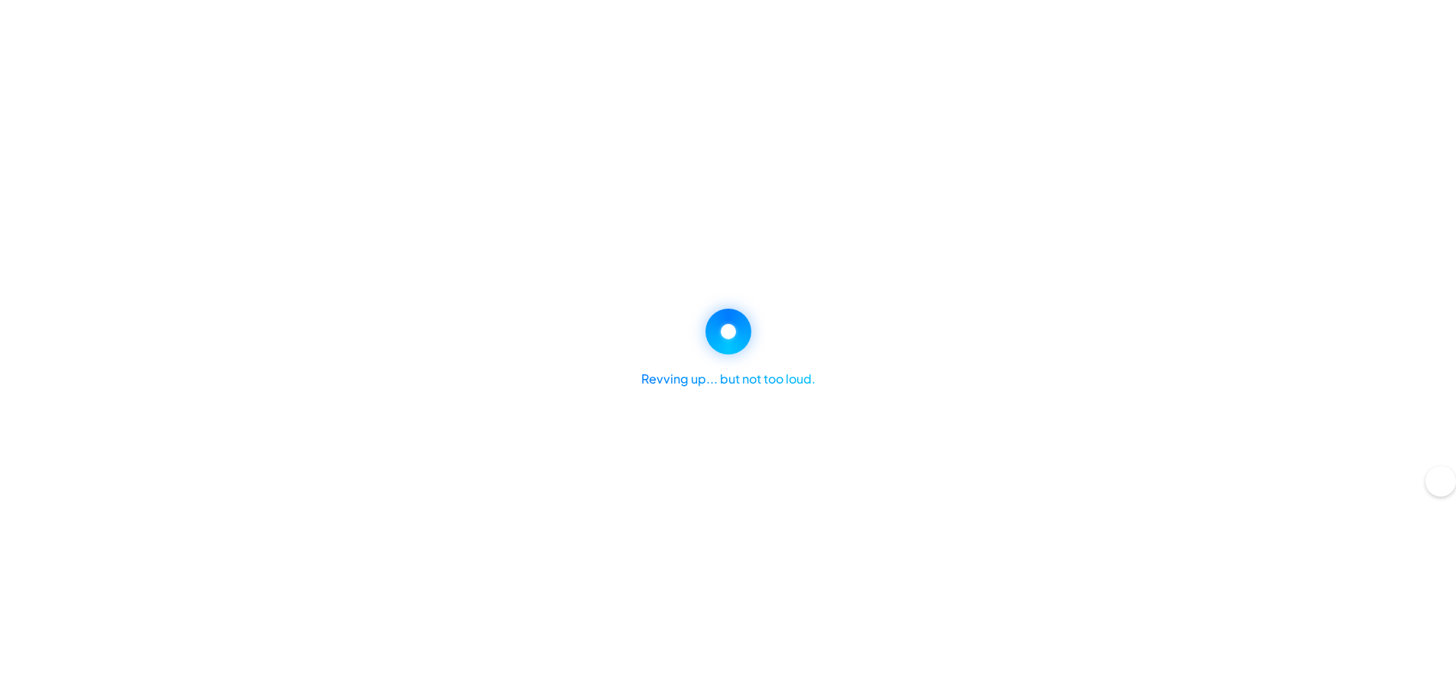
select select "********"
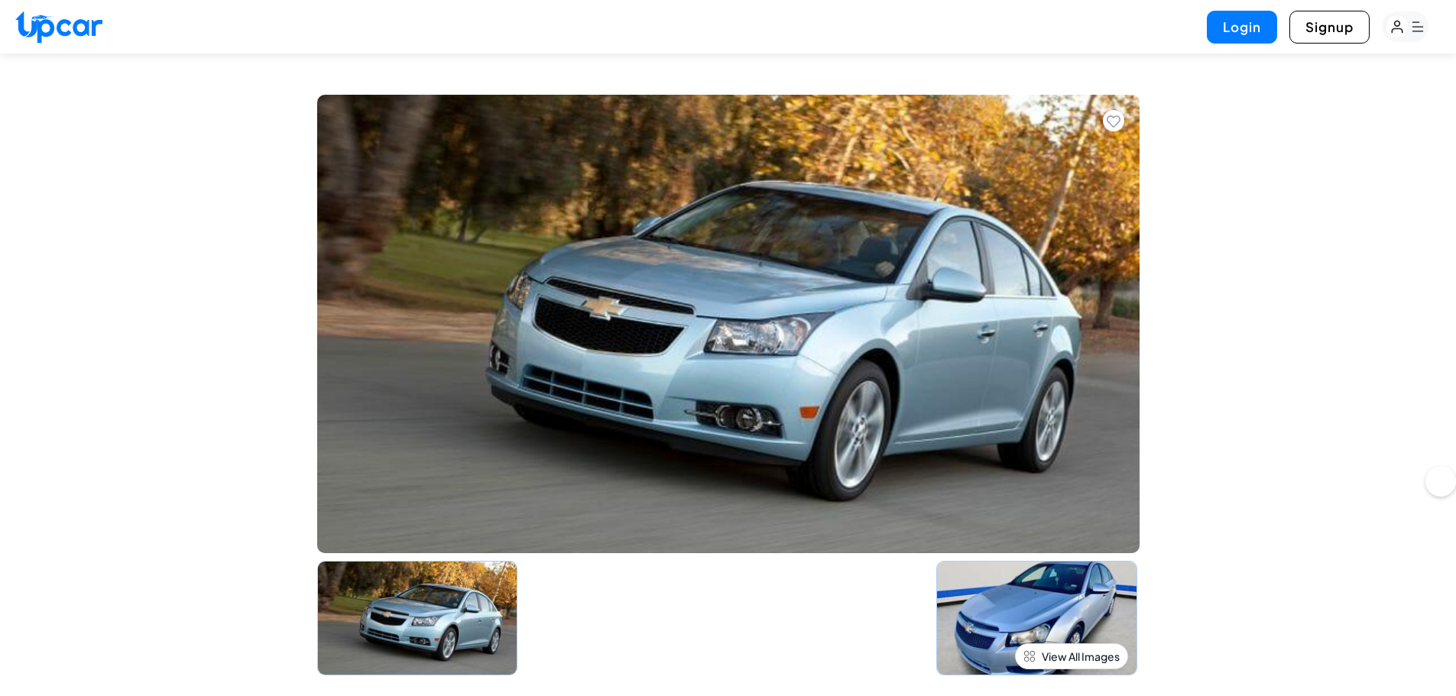
click at [847, 394] on img at bounding box center [728, 324] width 822 height 458
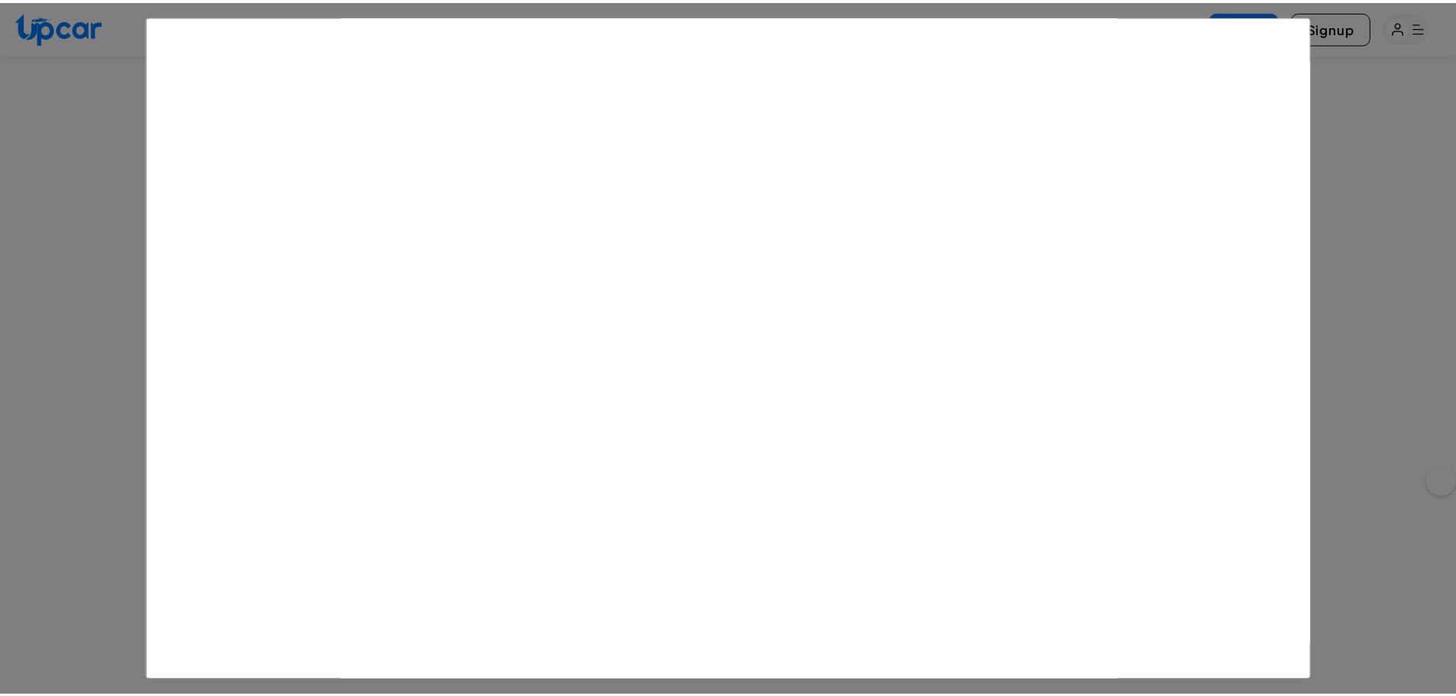
scroll to position [558, 0]
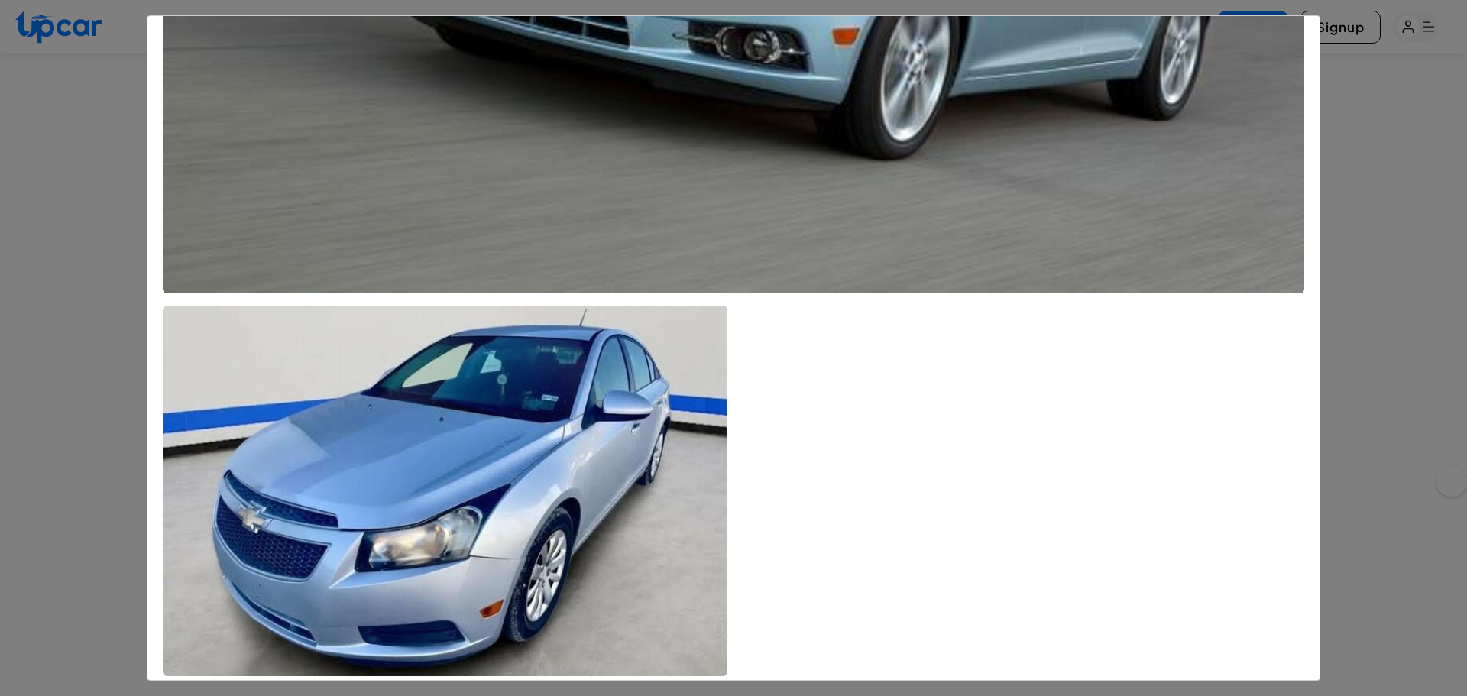
click at [1354, 170] on div "Chevrolet Cruze 2012" at bounding box center [733, 348] width 1467 height 696
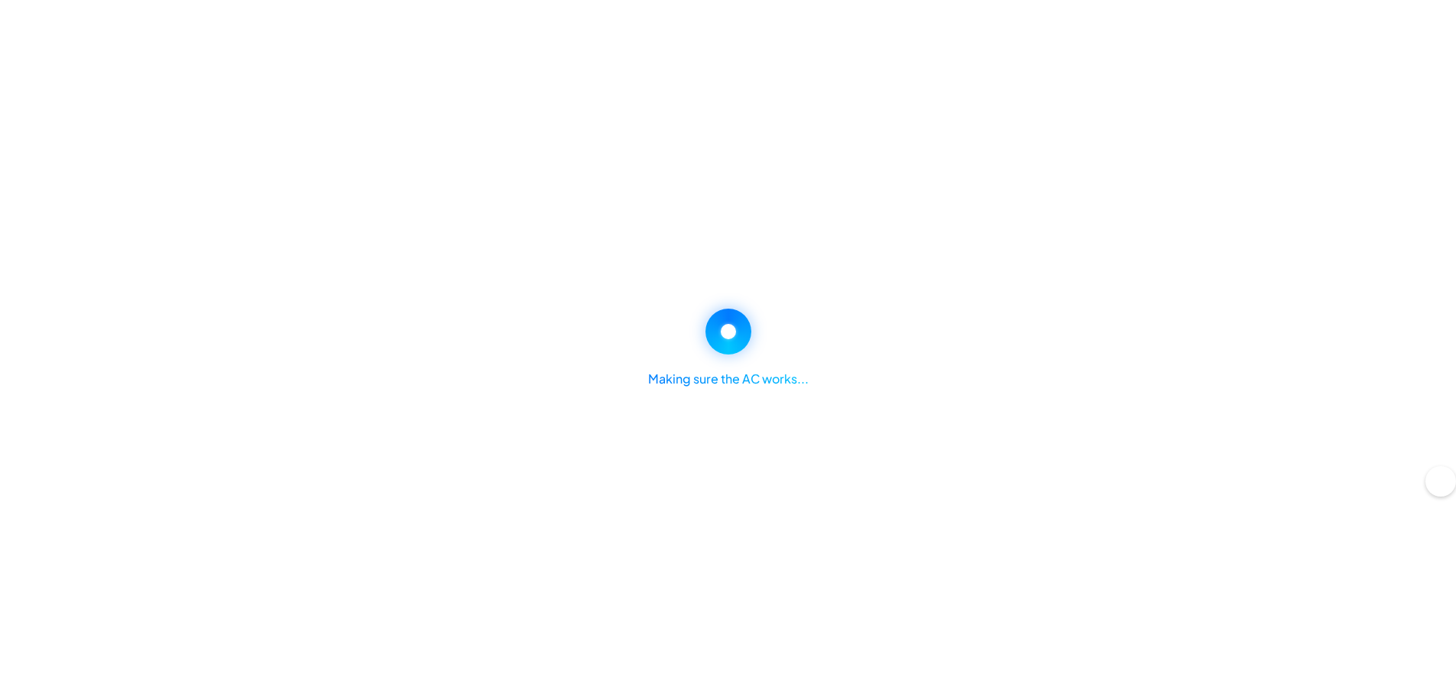
select select "********"
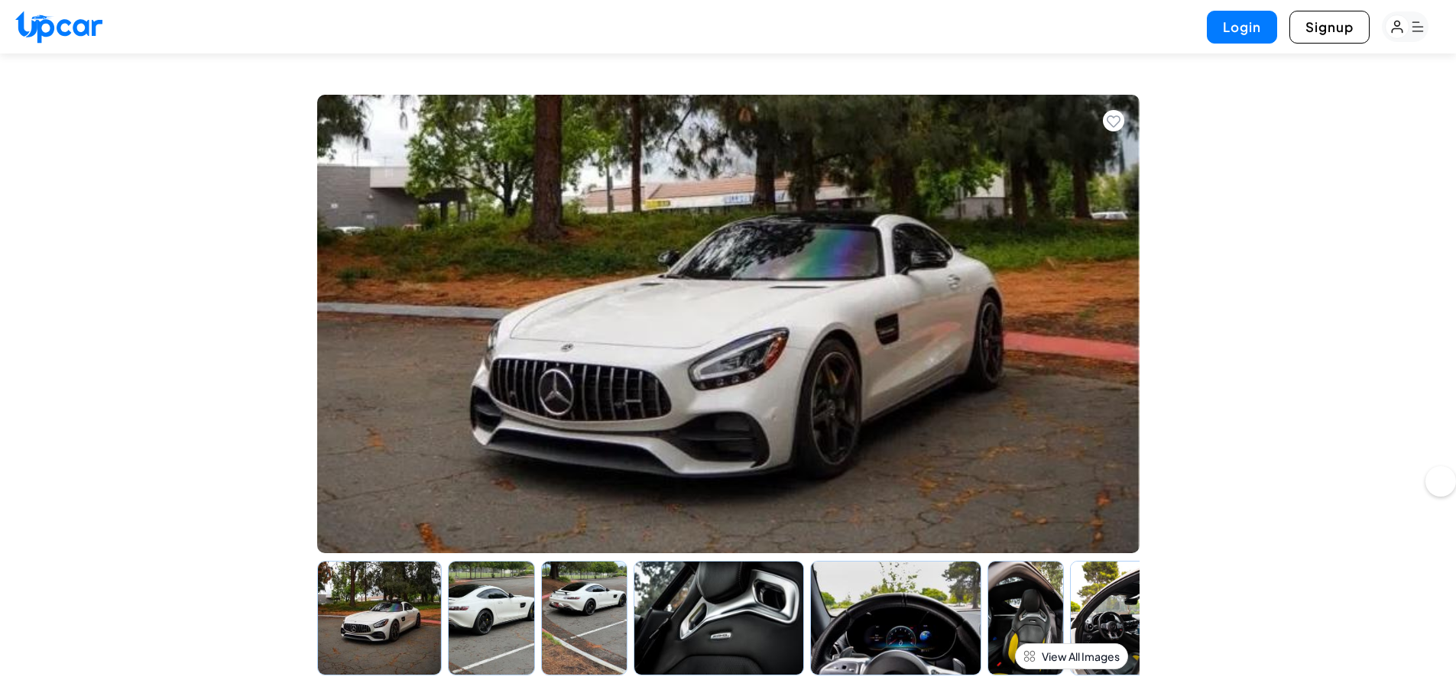
click at [351, 624] on img at bounding box center [379, 618] width 125 height 115
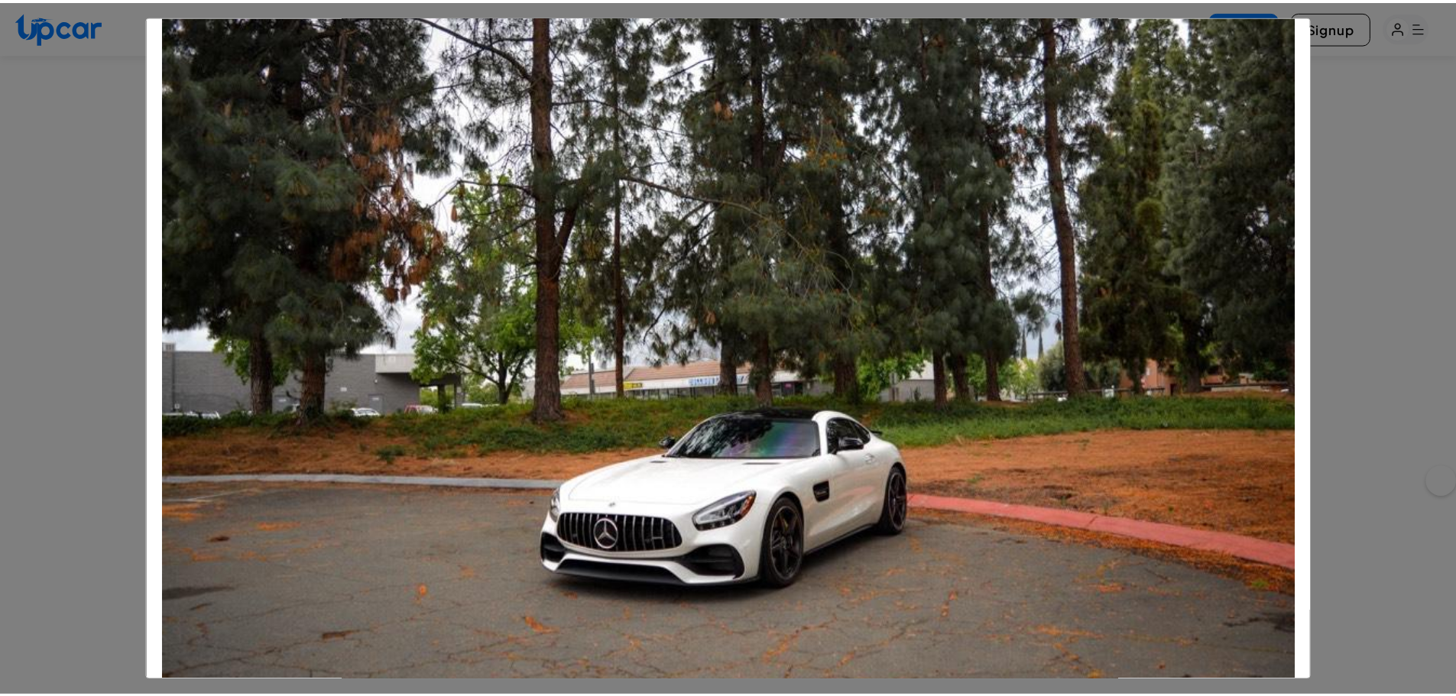
scroll to position [5655, 0]
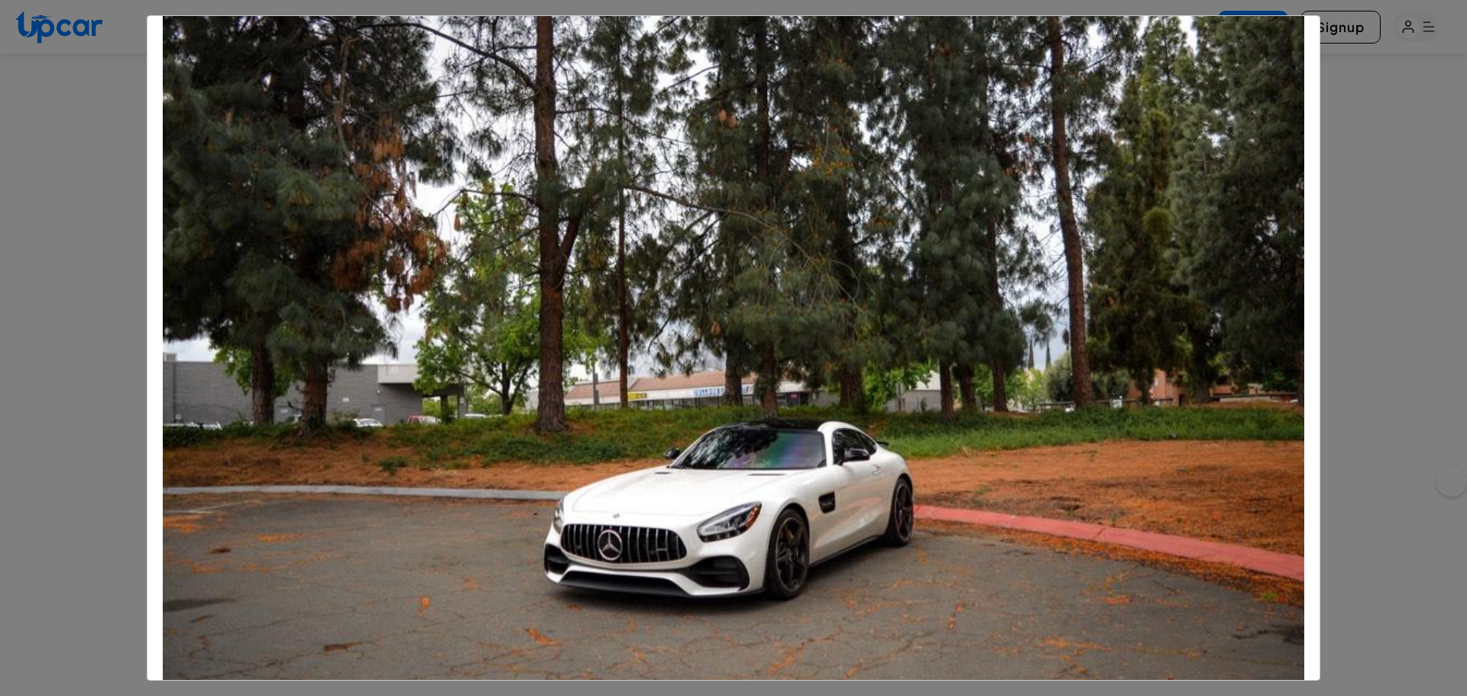
click at [1359, 132] on div "Mercedes AMG GT 2020" at bounding box center [733, 348] width 1467 height 696
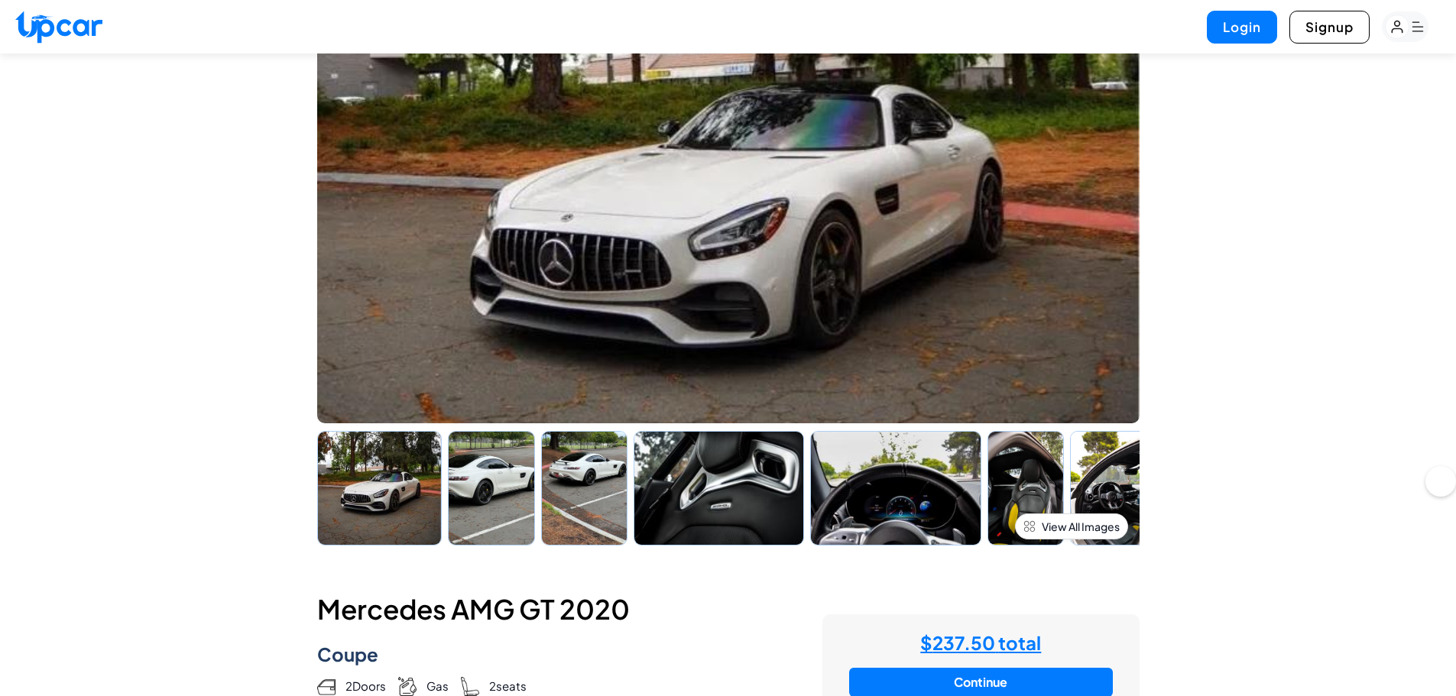
scroll to position [460, 0]
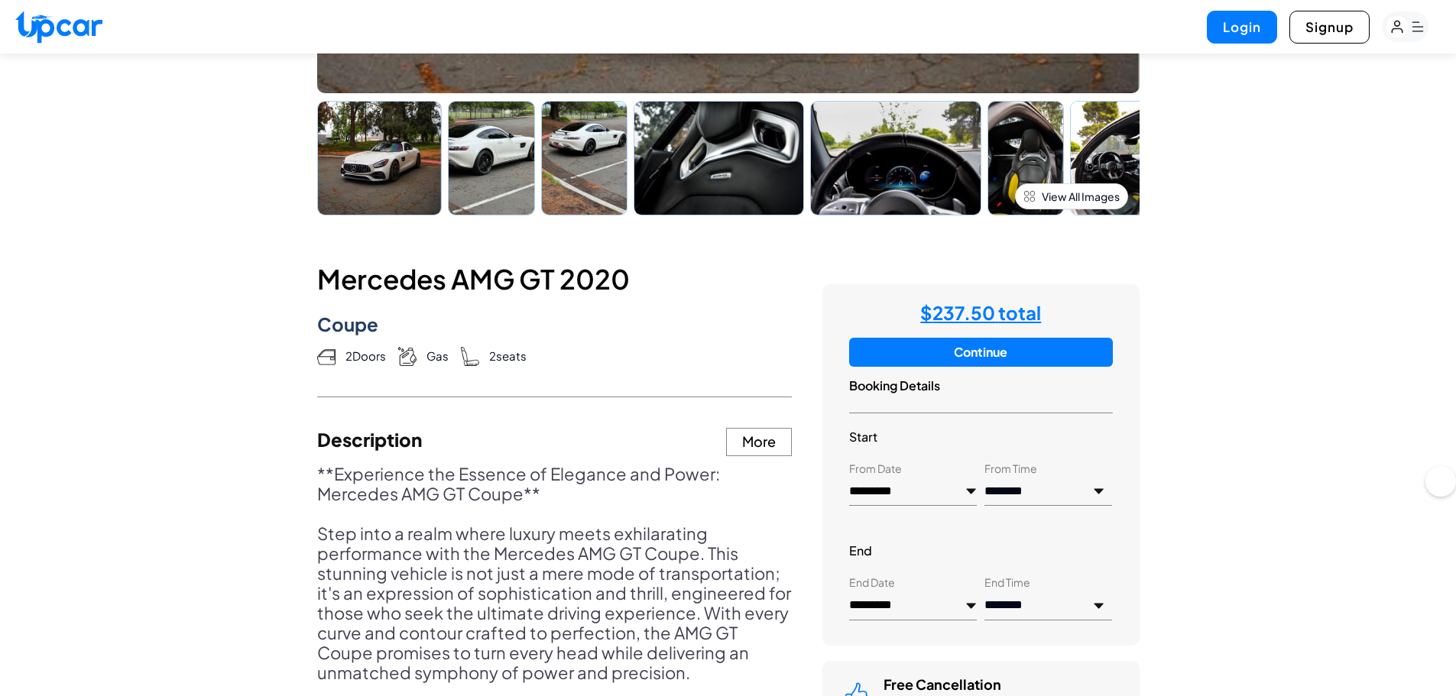
click at [982, 371] on div "**********" at bounding box center [980, 464] width 316 height 361
click at [985, 355] on button "Continue" at bounding box center [980, 352] width 263 height 29
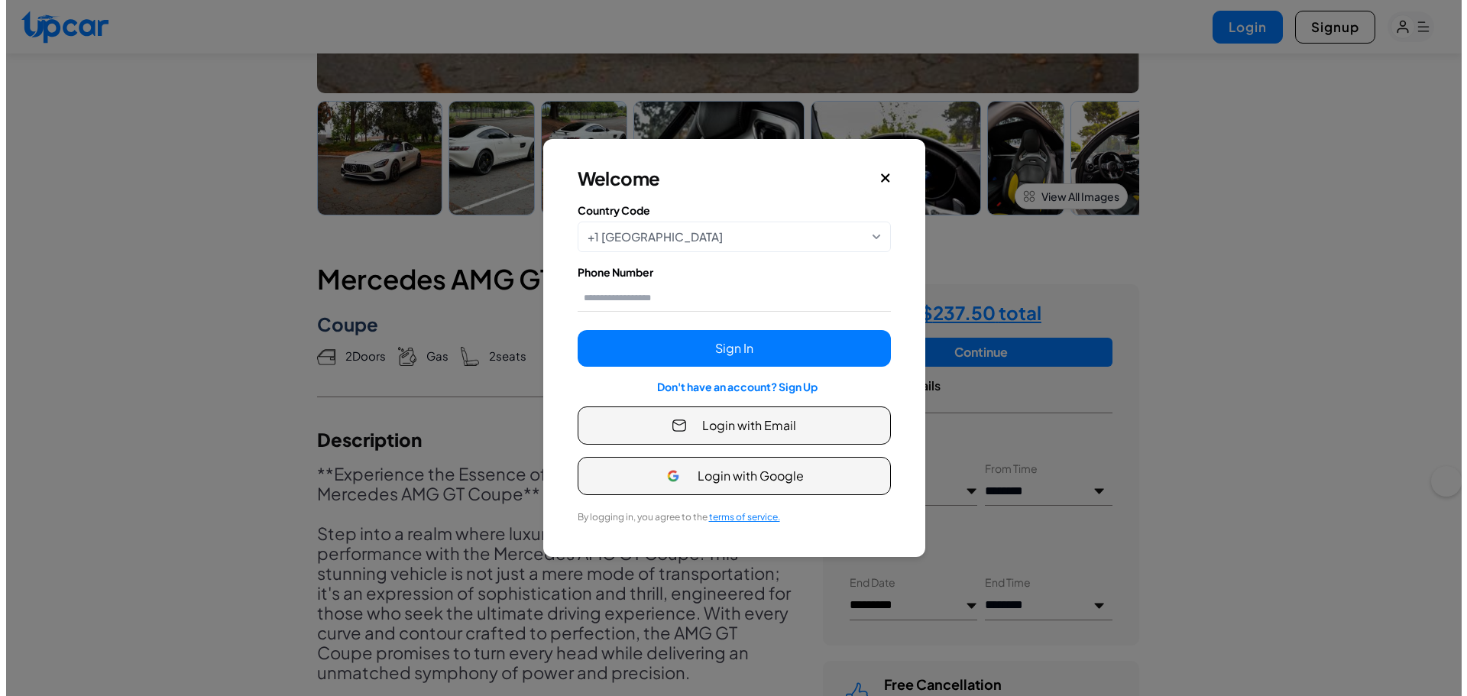
scroll to position [0, 0]
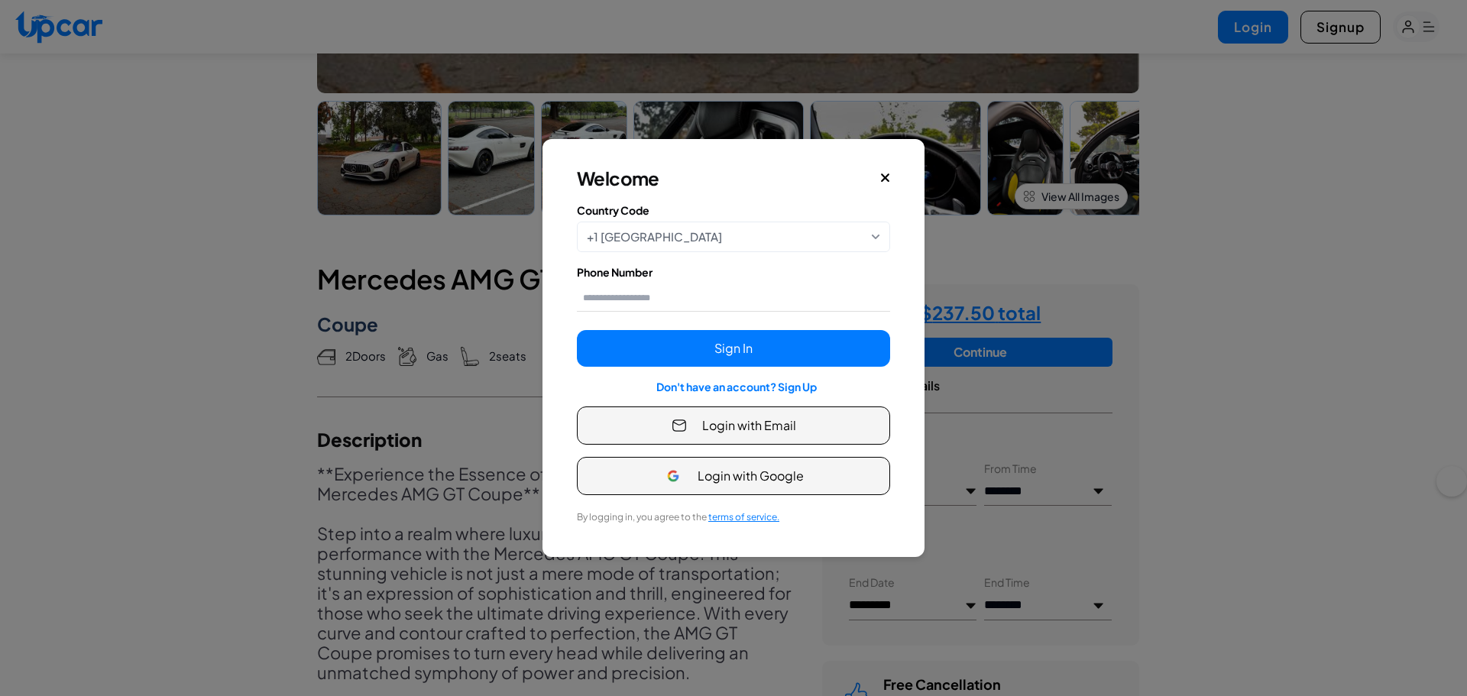
click at [879, 177] on div "Welcome" at bounding box center [733, 178] width 313 height 24
click at [881, 176] on icon "Close" at bounding box center [885, 178] width 11 height 14
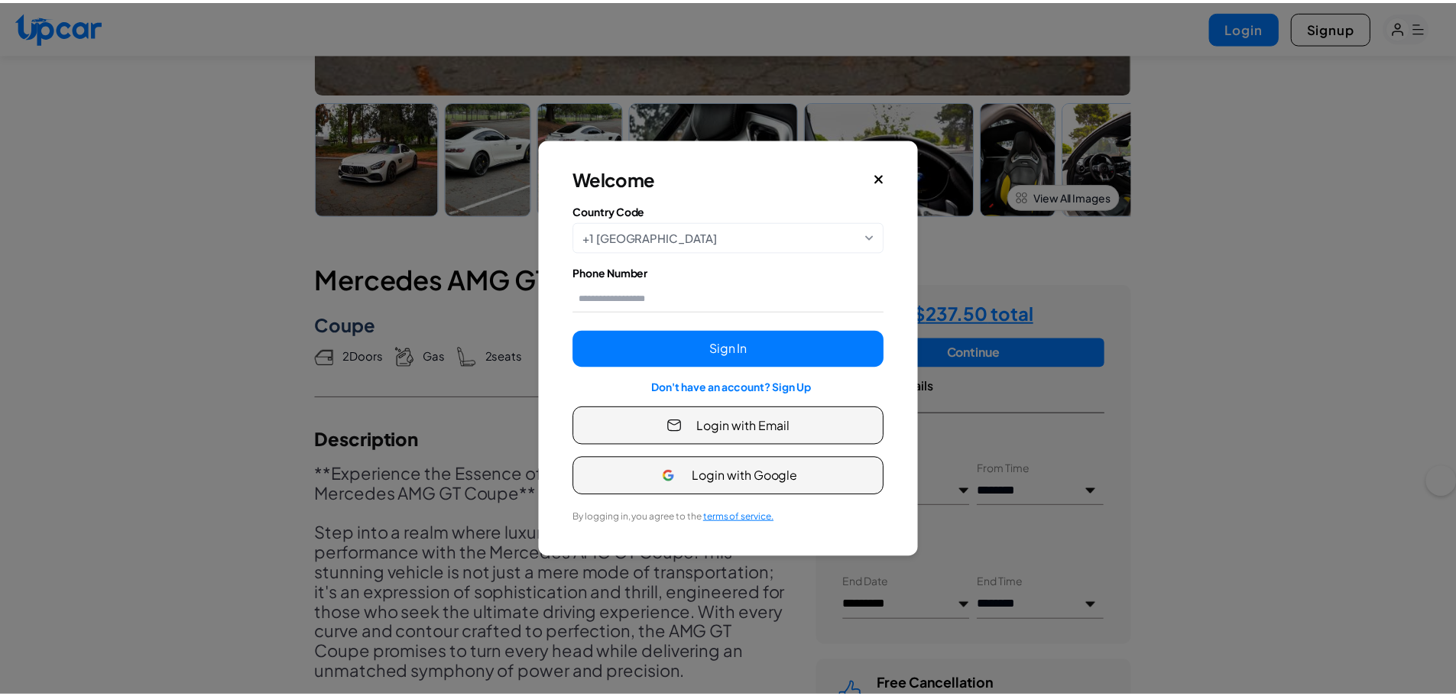
scroll to position [460, 0]
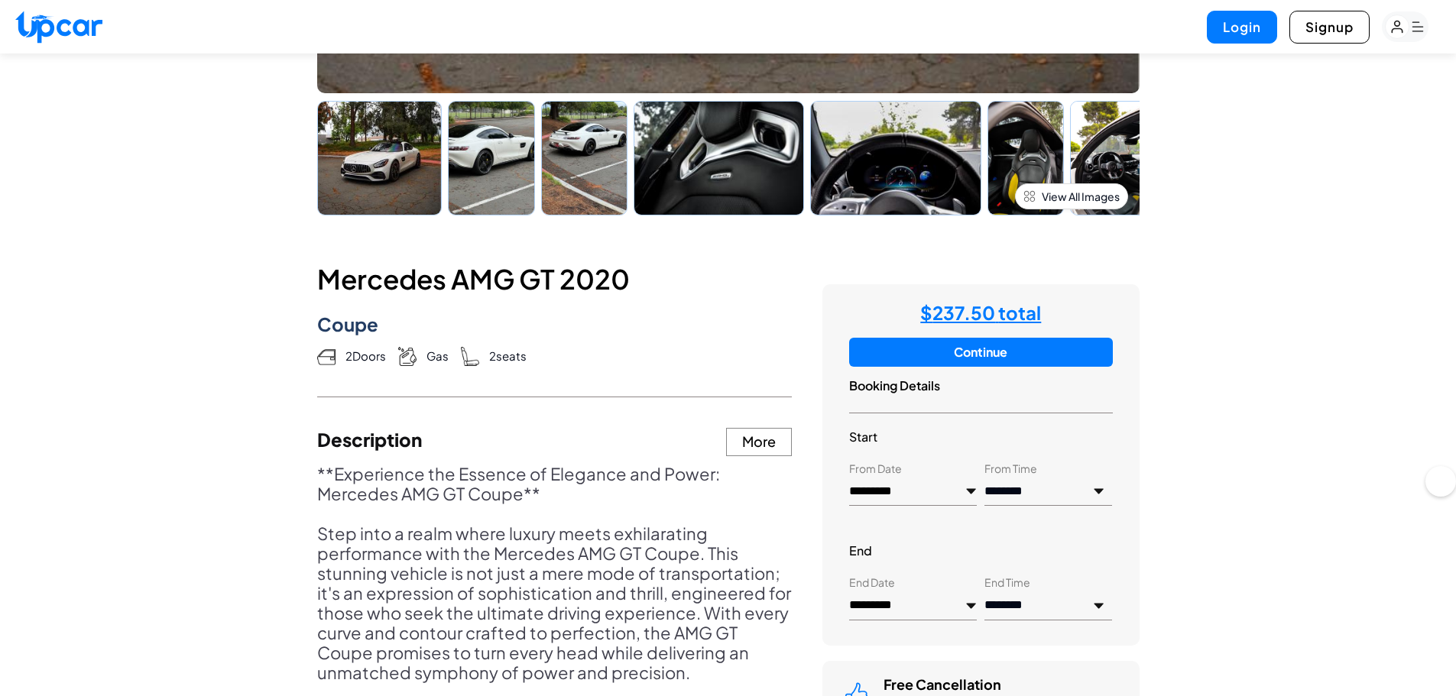
click at [973, 310] on strong "$ 237.50 total" at bounding box center [980, 312] width 121 height 23
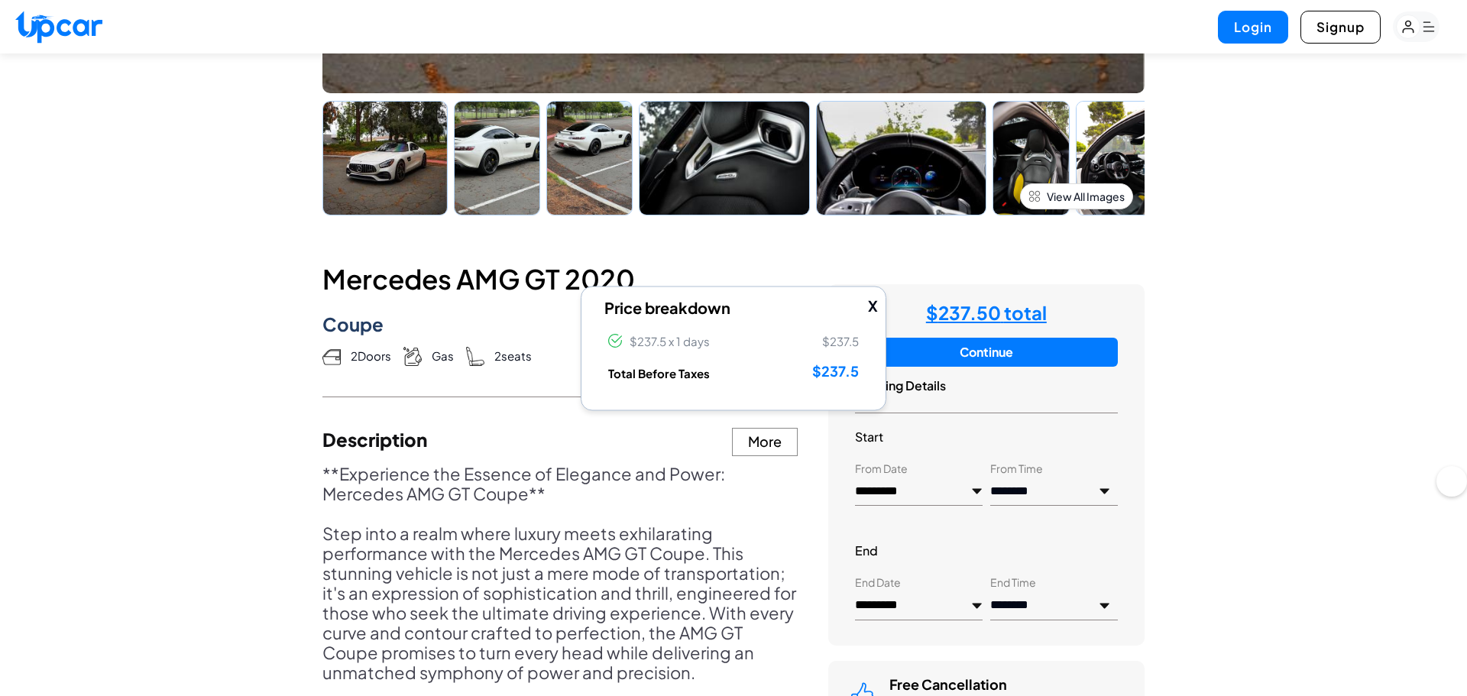
click at [872, 303] on button "X" at bounding box center [873, 305] width 10 height 22
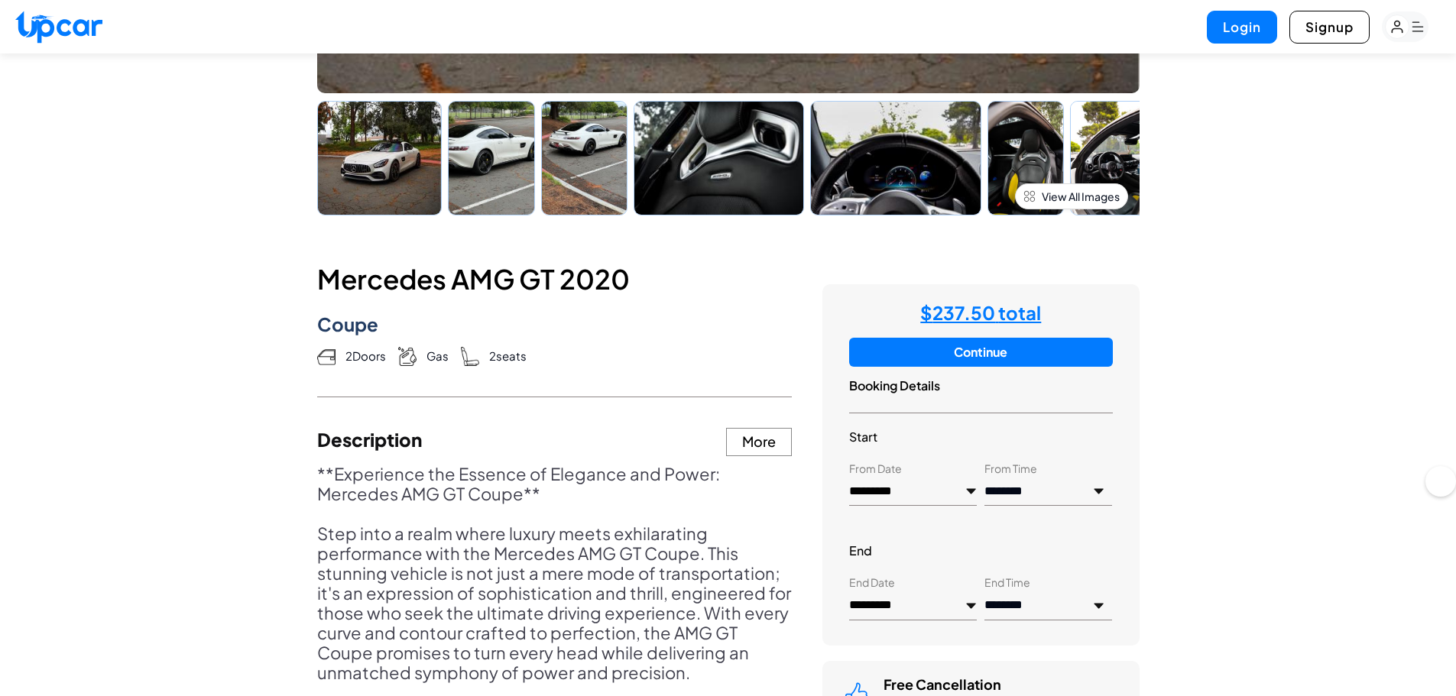
click at [889, 355] on button "Continue" at bounding box center [980, 352] width 263 height 29
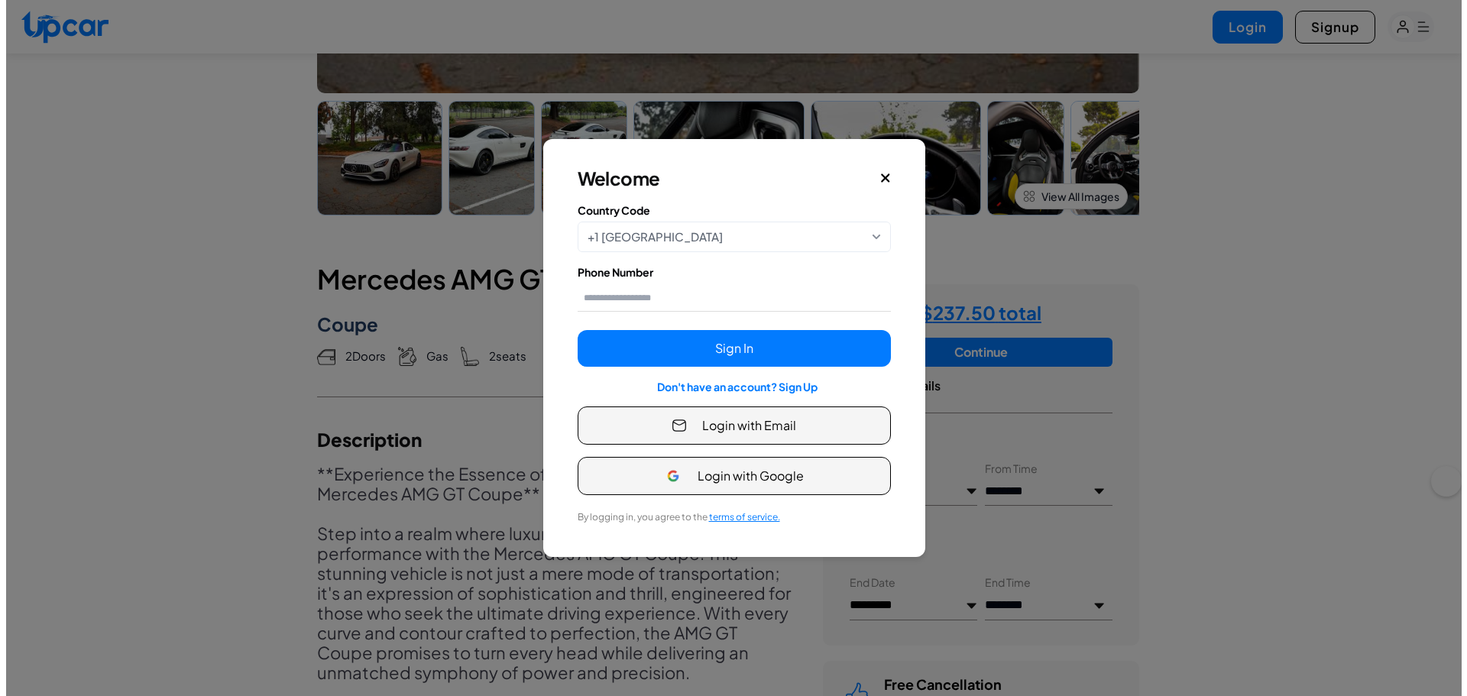
scroll to position [0, 0]
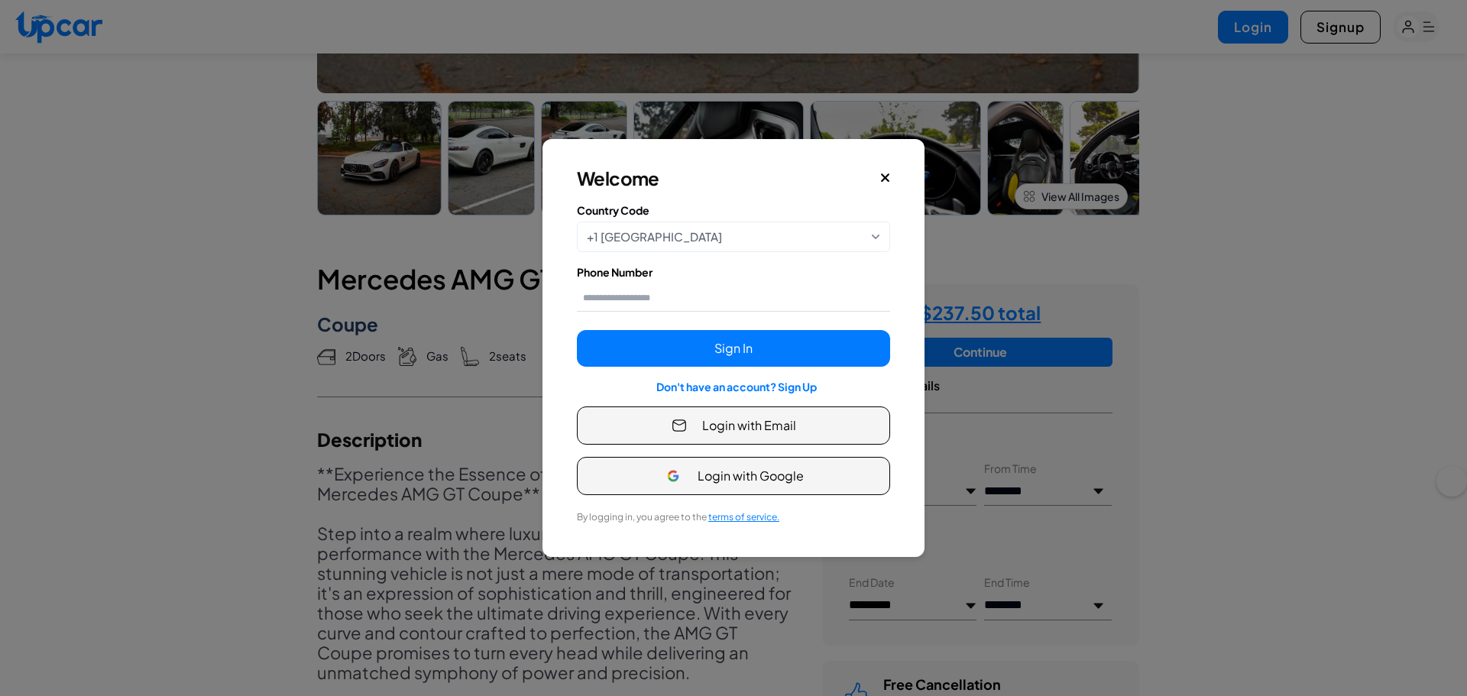
click at [888, 180] on icon "Close" at bounding box center [885, 177] width 8 height 8
